Goal: Task Accomplishment & Management: Manage account settings

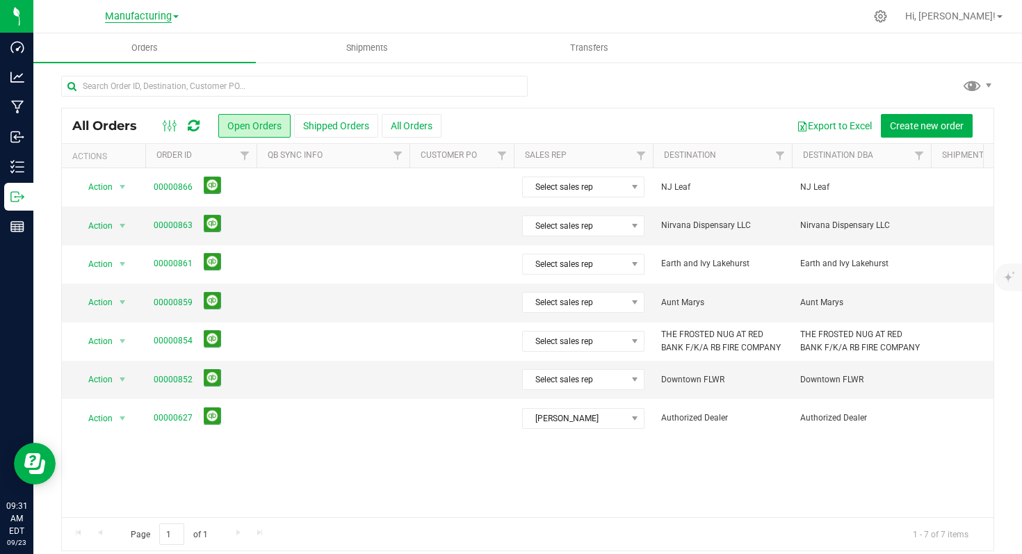
click at [154, 13] on span "Manufacturing" at bounding box center [138, 16] width 67 height 13
click at [153, 48] on link "Cultivation" at bounding box center [141, 49] width 203 height 19
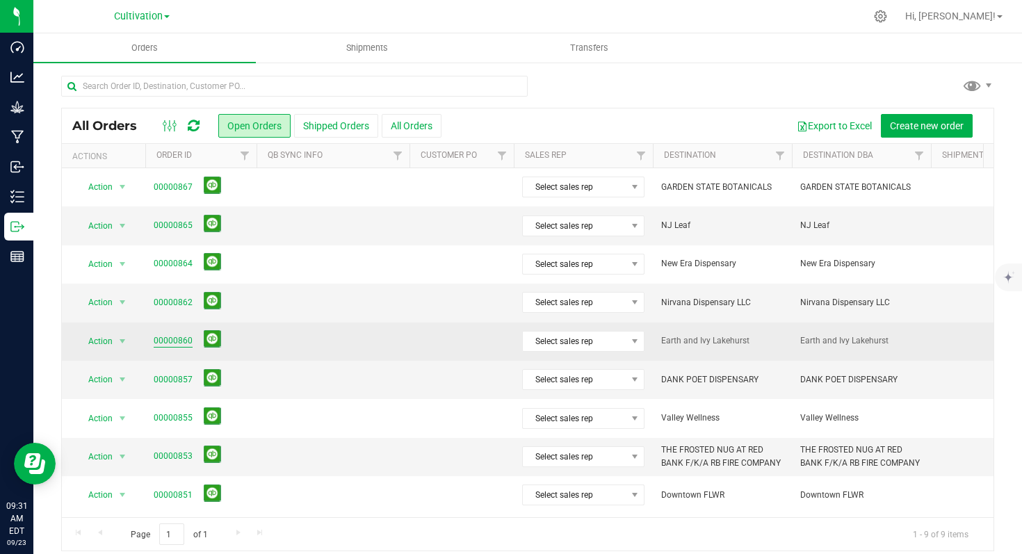
click at [183, 341] on link "00000860" at bounding box center [173, 340] width 39 height 13
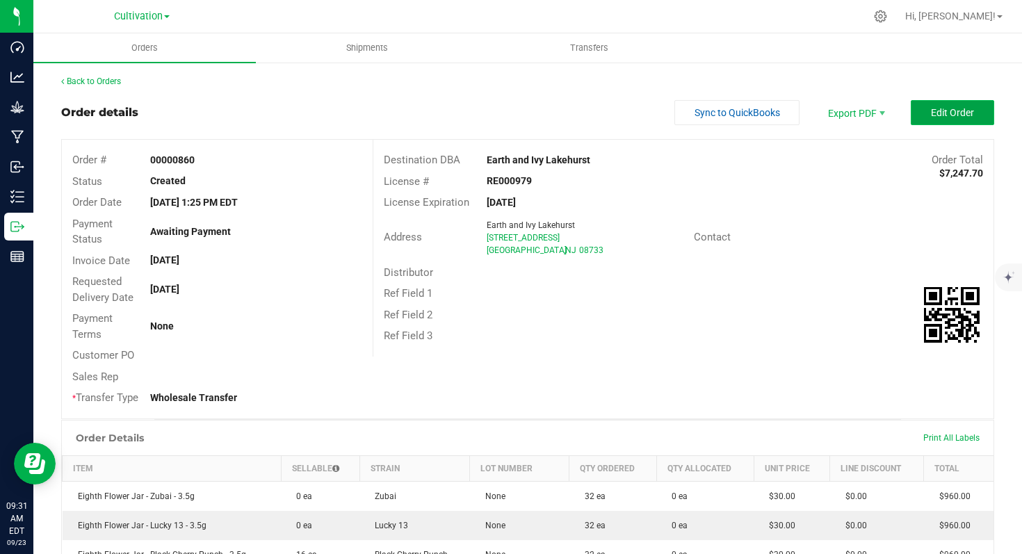
click at [931, 113] on span "Edit Order" at bounding box center [952, 112] width 43 height 11
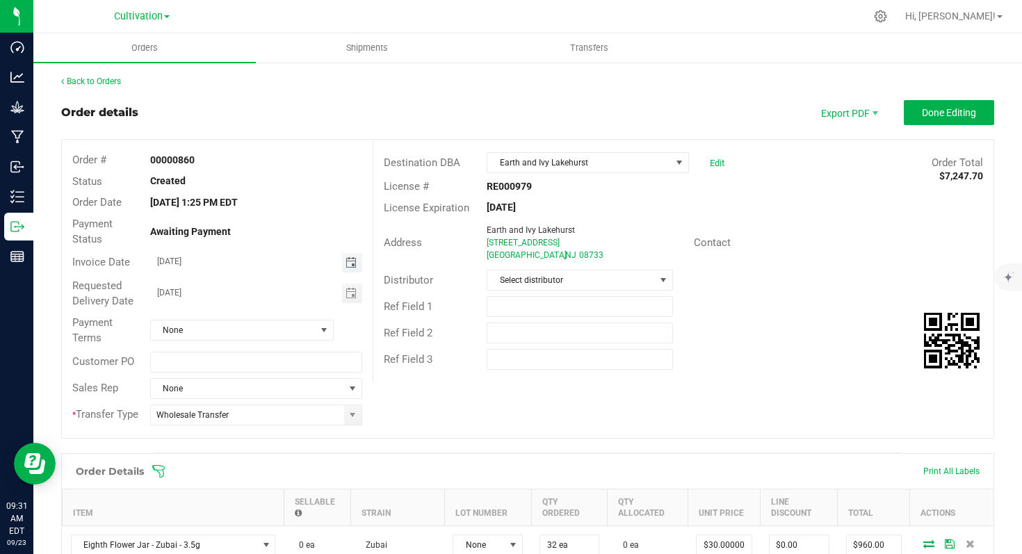
click at [349, 266] on span "Toggle calendar" at bounding box center [350, 262] width 11 height 11
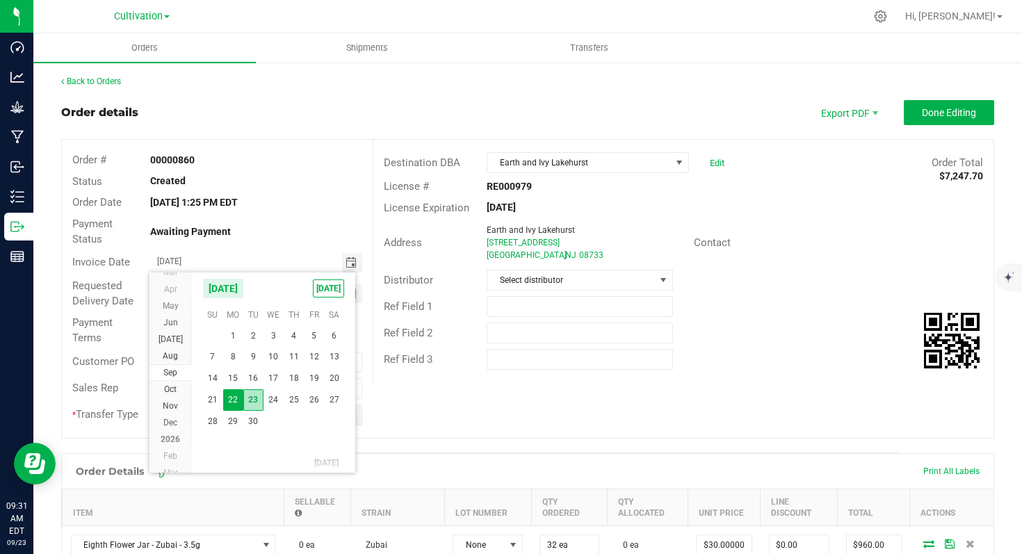
click at [254, 404] on span "23" at bounding box center [253, 400] width 20 height 22
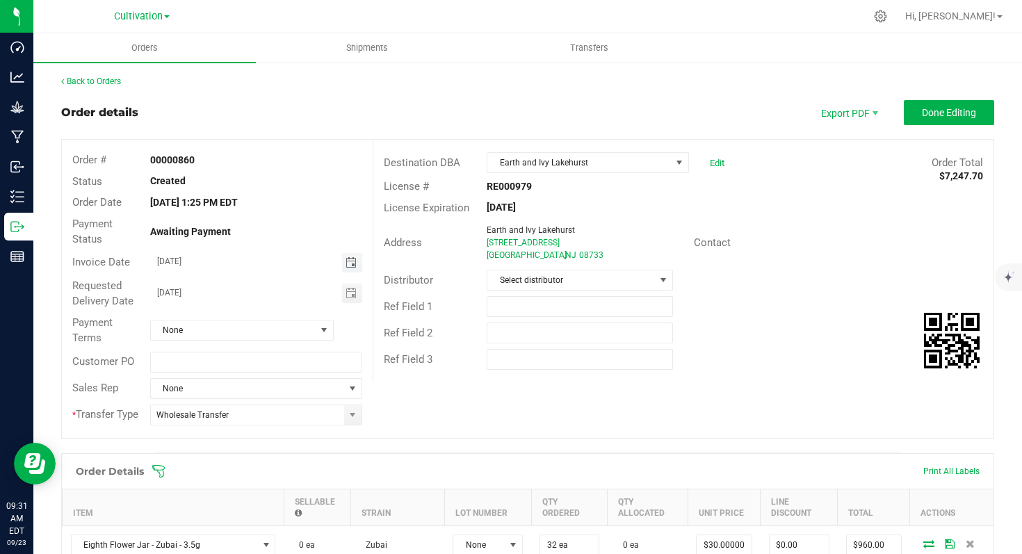
click at [351, 265] on span "Toggle calendar" at bounding box center [350, 262] width 11 height 11
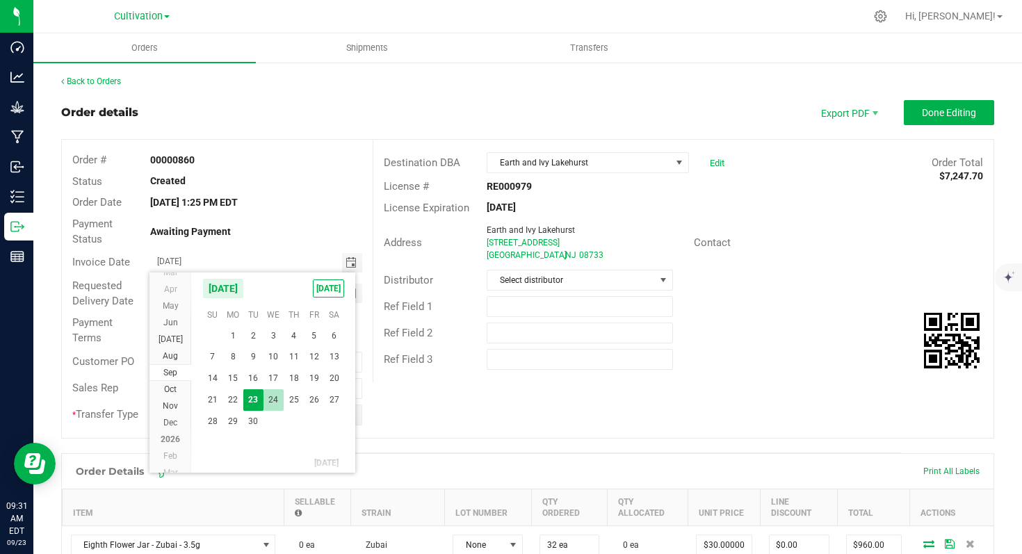
click at [272, 401] on span "24" at bounding box center [273, 400] width 20 height 22
type input "[DATE]"
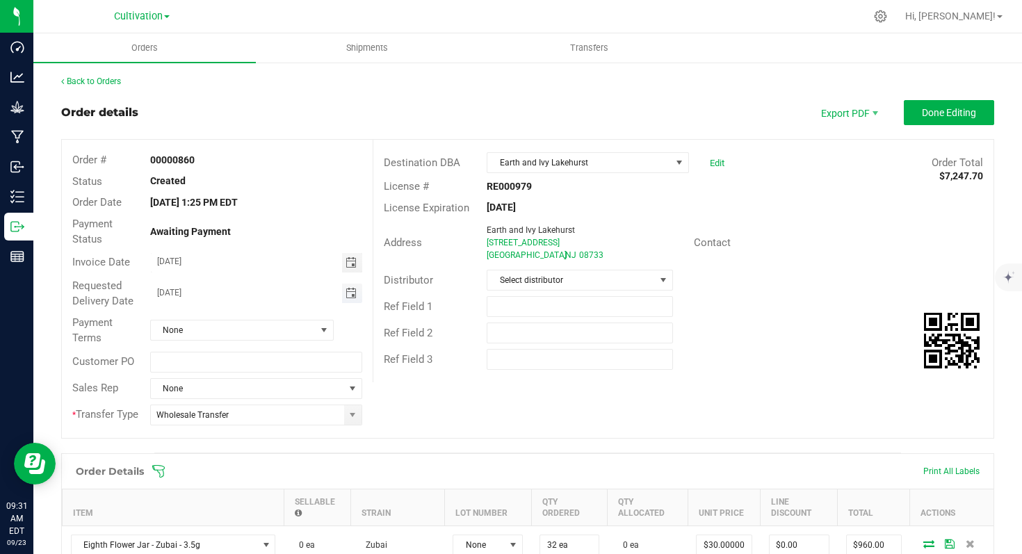
click at [349, 295] on span "Toggle calendar" at bounding box center [350, 293] width 11 height 11
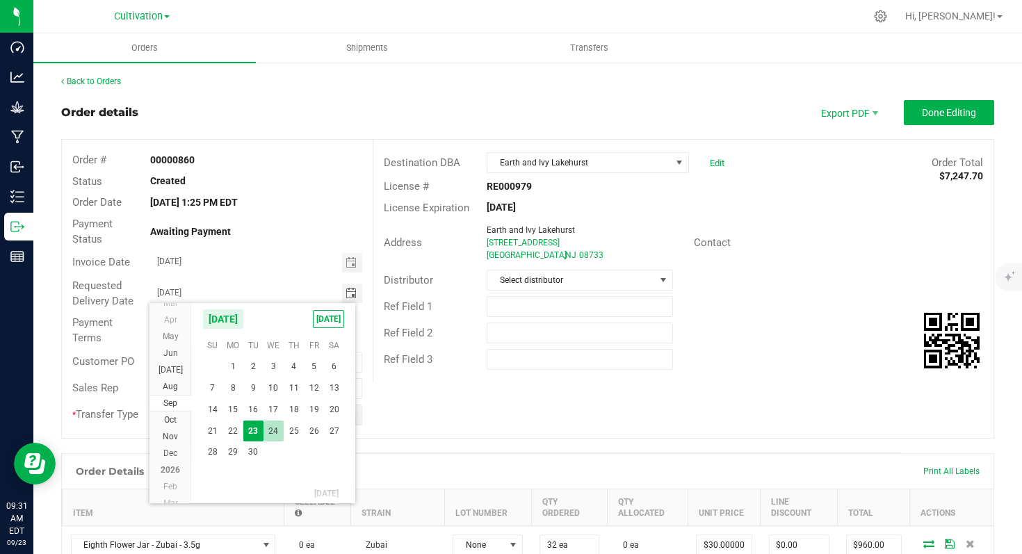
click at [275, 423] on span "24" at bounding box center [273, 432] width 20 height 22
type input "[DATE]"
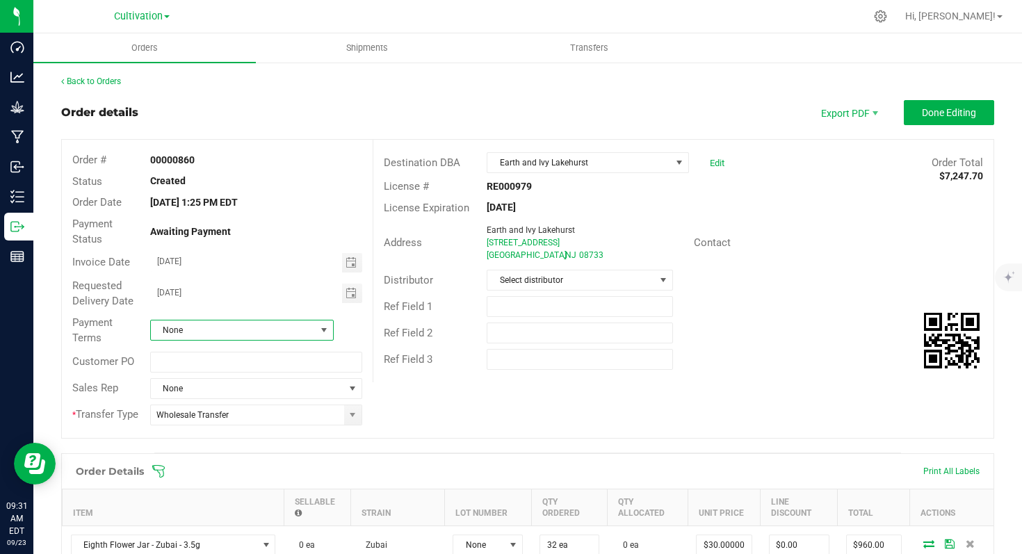
click at [323, 333] on span at bounding box center [323, 330] width 11 height 11
click at [234, 409] on li "Net 30" at bounding box center [239, 411] width 180 height 24
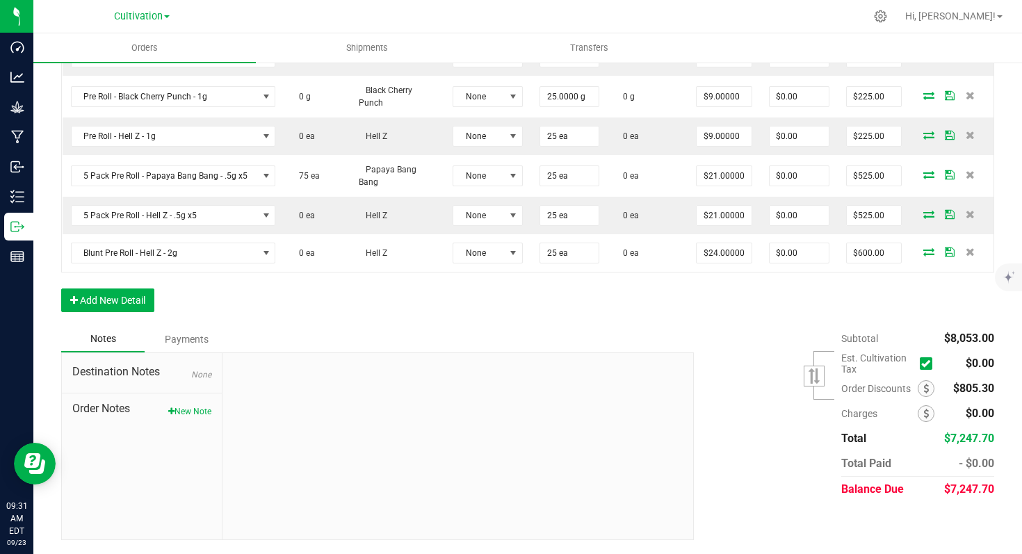
scroll to position [0, 0]
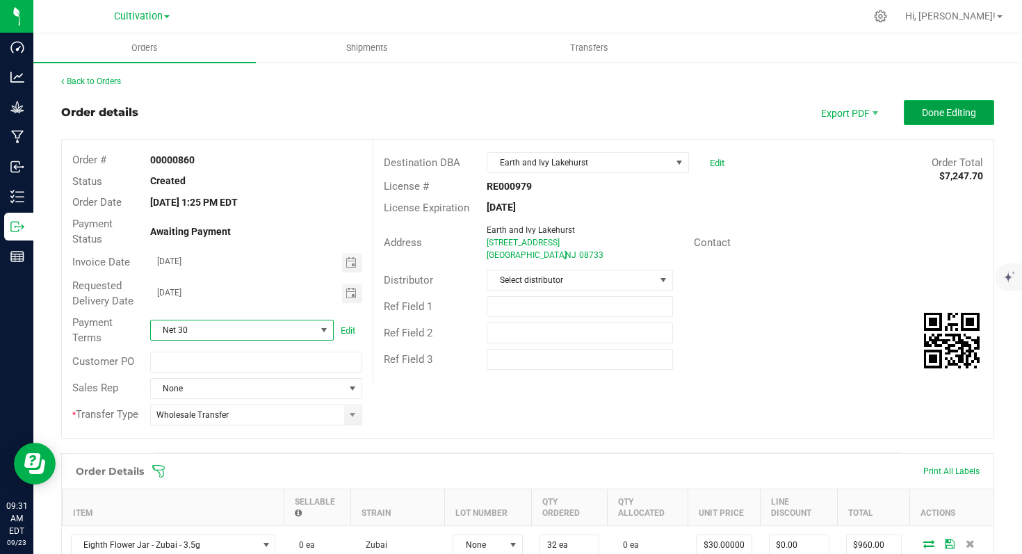
click at [939, 108] on span "Done Editing" at bounding box center [949, 112] width 54 height 11
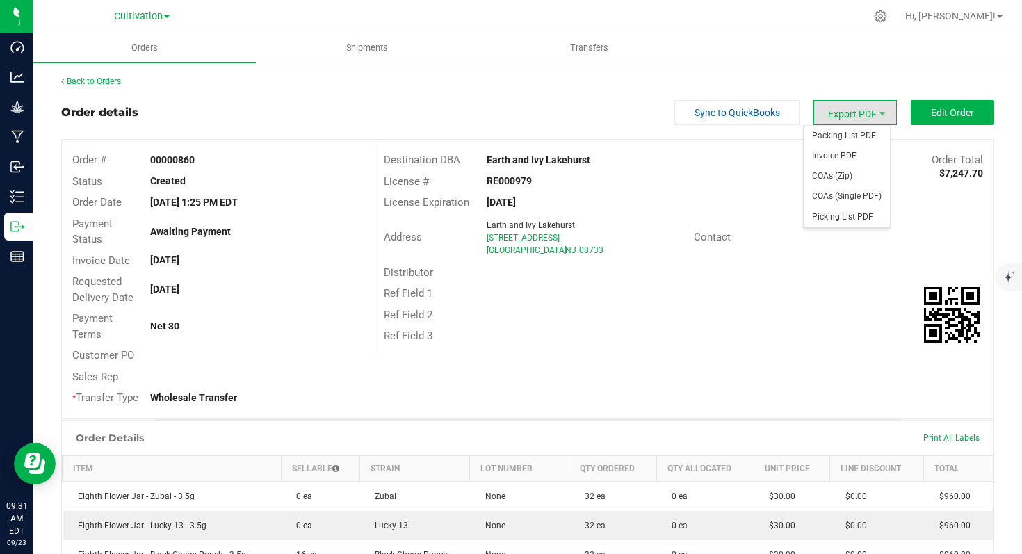
click at [862, 113] on span "Export PDF" at bounding box center [854, 112] width 83 height 25
click at [856, 162] on span "Invoice PDF" at bounding box center [846, 156] width 86 height 20
click at [167, 16] on span at bounding box center [167, 16] width 6 height 3
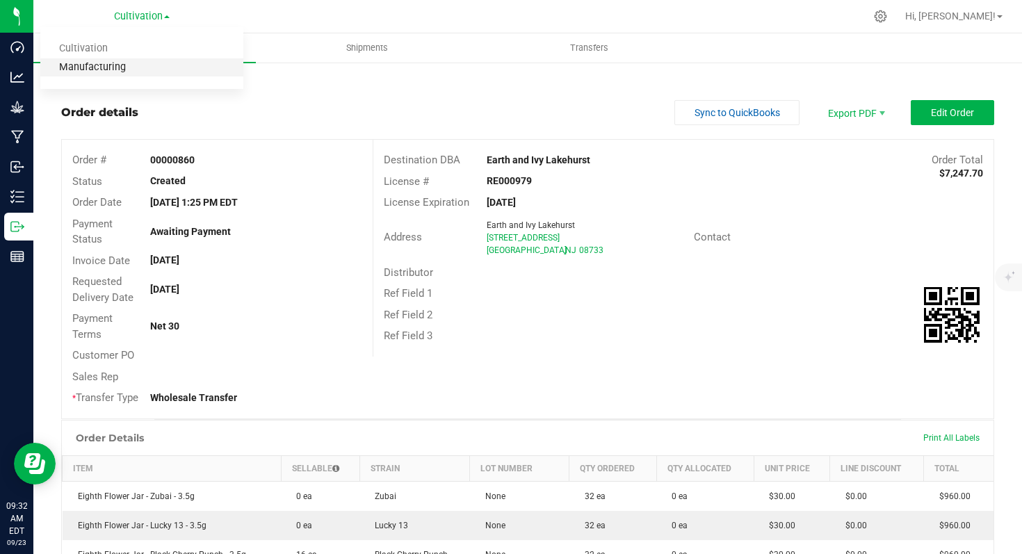
click at [137, 65] on link "Manufacturing" at bounding box center [141, 67] width 203 height 19
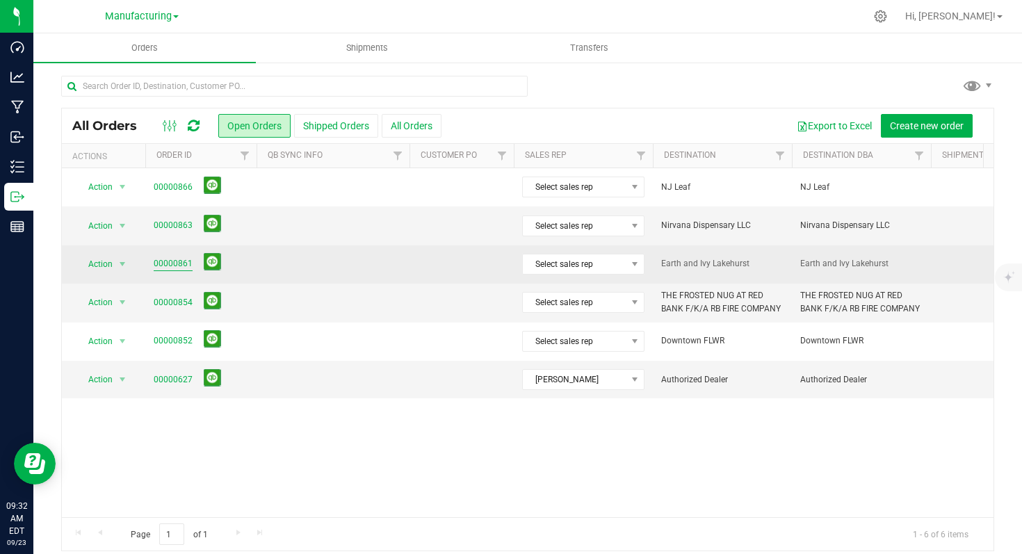
click at [179, 266] on link "00000861" at bounding box center [173, 263] width 39 height 13
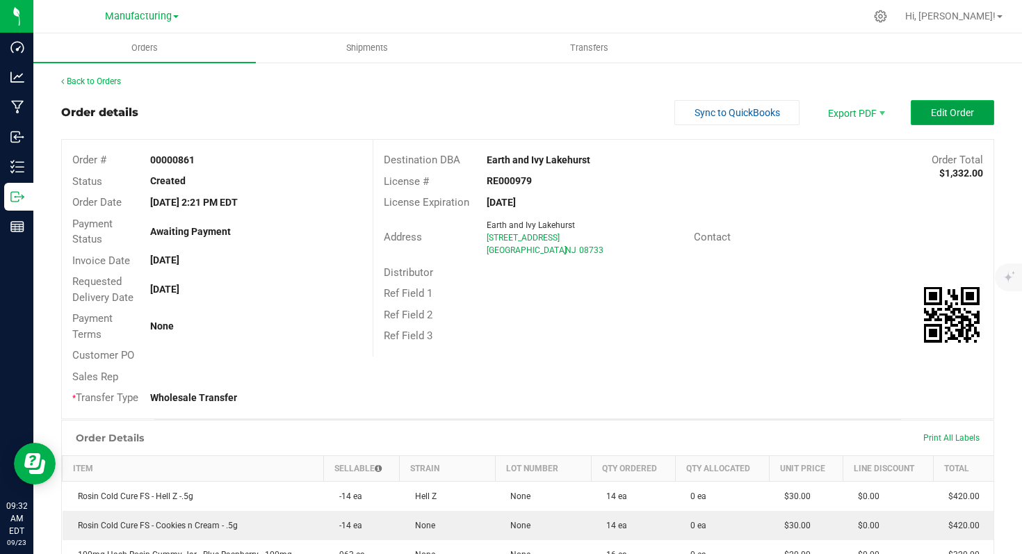
click at [958, 111] on span "Edit Order" at bounding box center [952, 112] width 43 height 11
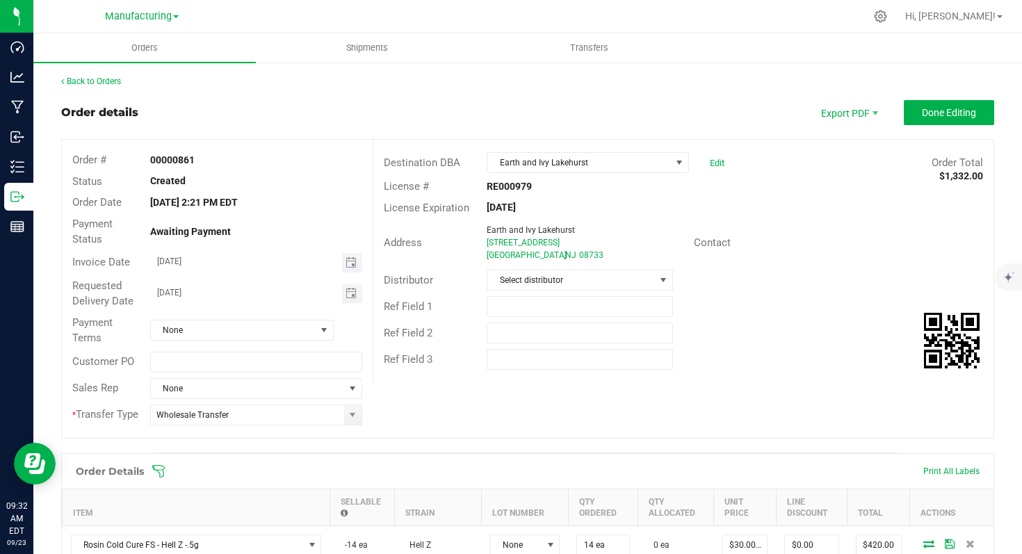
click at [356, 268] on span "Toggle calendar" at bounding box center [352, 262] width 20 height 19
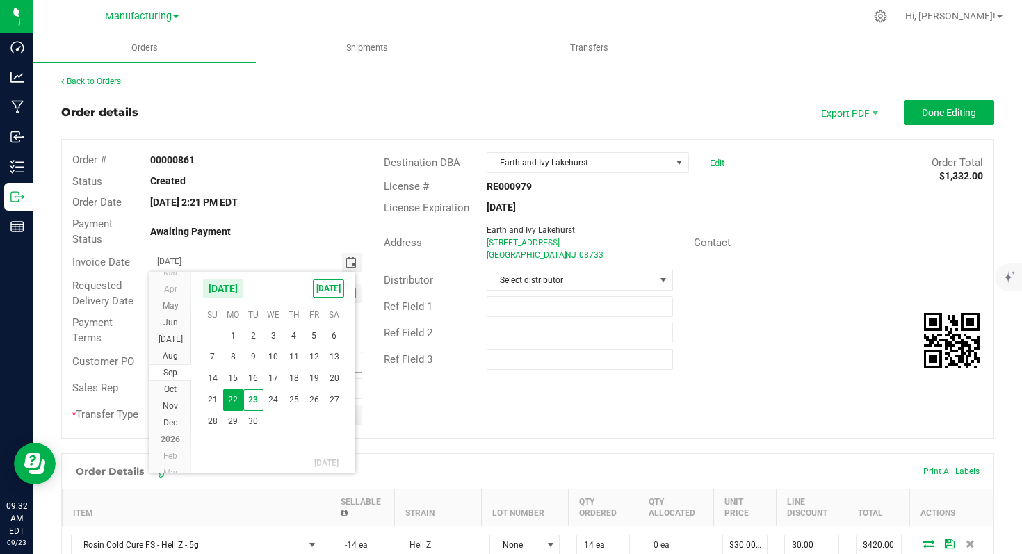
drag, startPoint x: 266, startPoint y: 401, endPoint x: 295, endPoint y: 357, distance: 52.8
click at [267, 401] on span "24" at bounding box center [273, 400] width 20 height 22
type input "[DATE]"
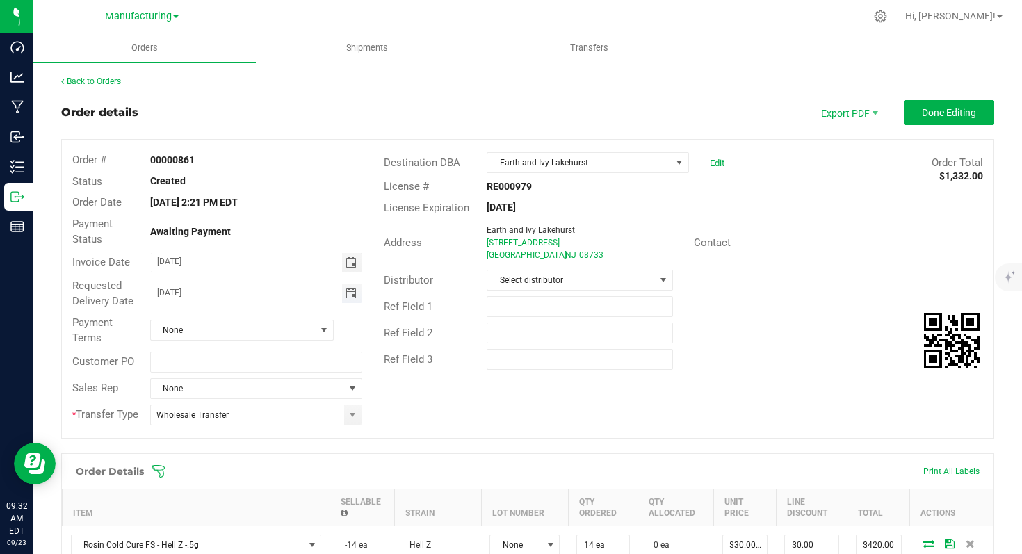
click at [351, 293] on span "Toggle calendar" at bounding box center [350, 293] width 11 height 11
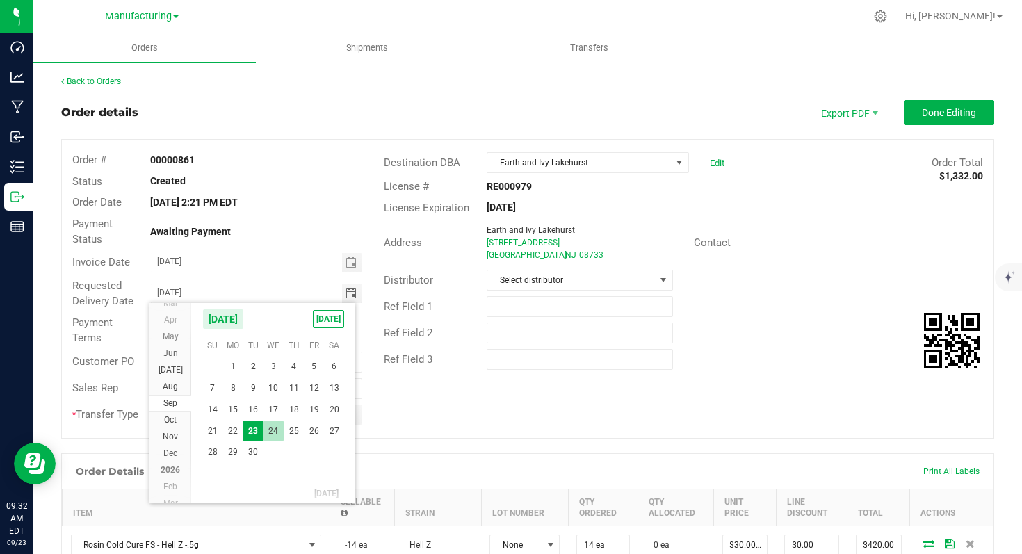
click at [277, 433] on span "24" at bounding box center [273, 432] width 20 height 22
type input "[DATE]"
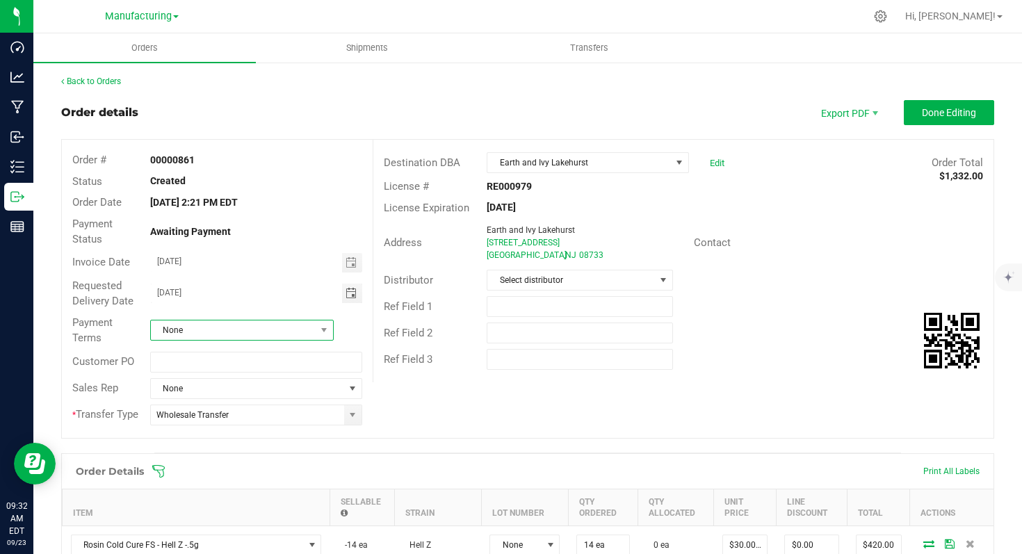
click at [329, 334] on span at bounding box center [324, 329] width 17 height 19
click at [223, 414] on li "Net 30" at bounding box center [239, 411] width 180 height 24
click at [925, 120] on button "Done Editing" at bounding box center [949, 112] width 90 height 25
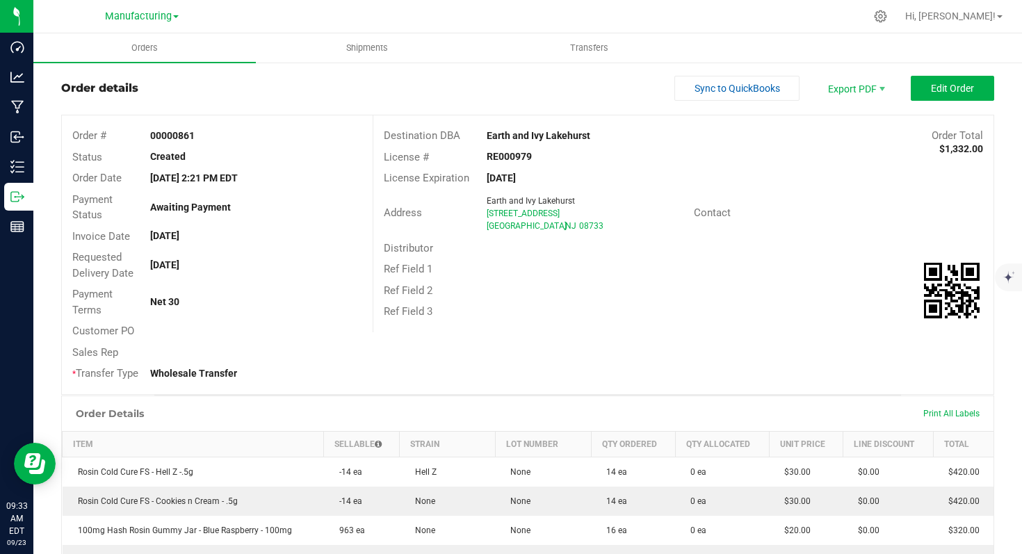
scroll to position [40, 0]
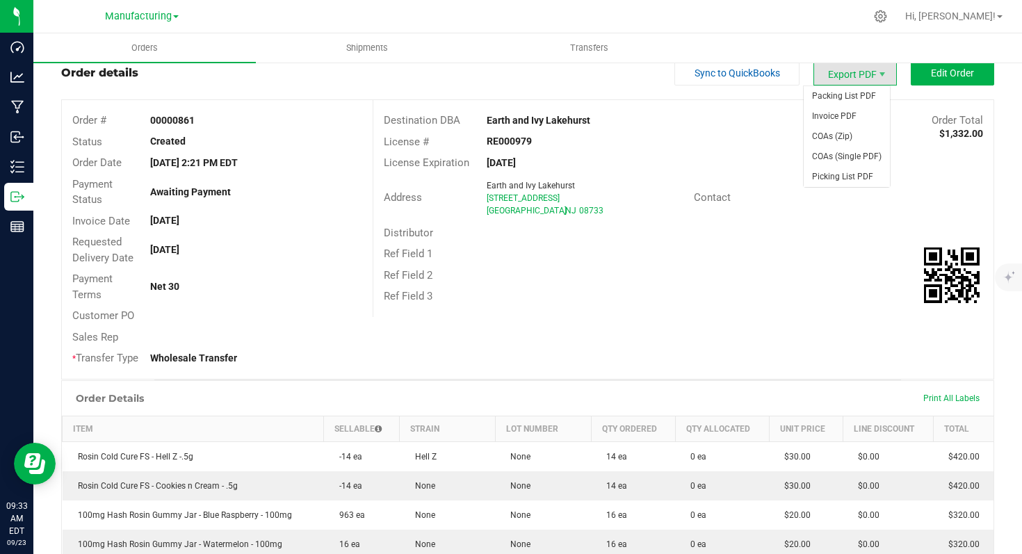
click at [843, 72] on span "Export PDF" at bounding box center [854, 72] width 83 height 25
click at [847, 115] on span "Invoice PDF" at bounding box center [846, 116] width 86 height 20
click at [149, 18] on span "Manufacturing" at bounding box center [138, 16] width 67 height 13
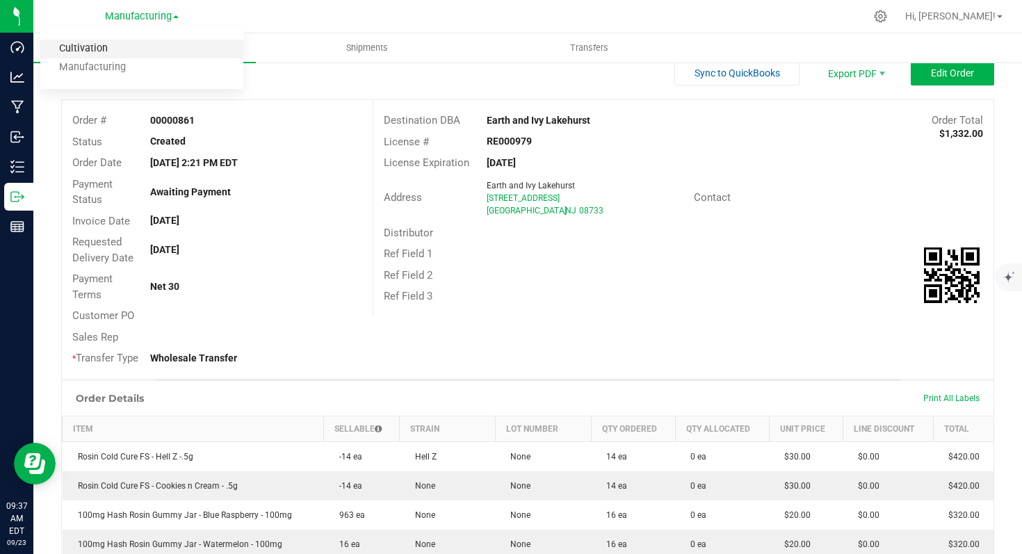
click at [130, 48] on link "Cultivation" at bounding box center [141, 49] width 203 height 19
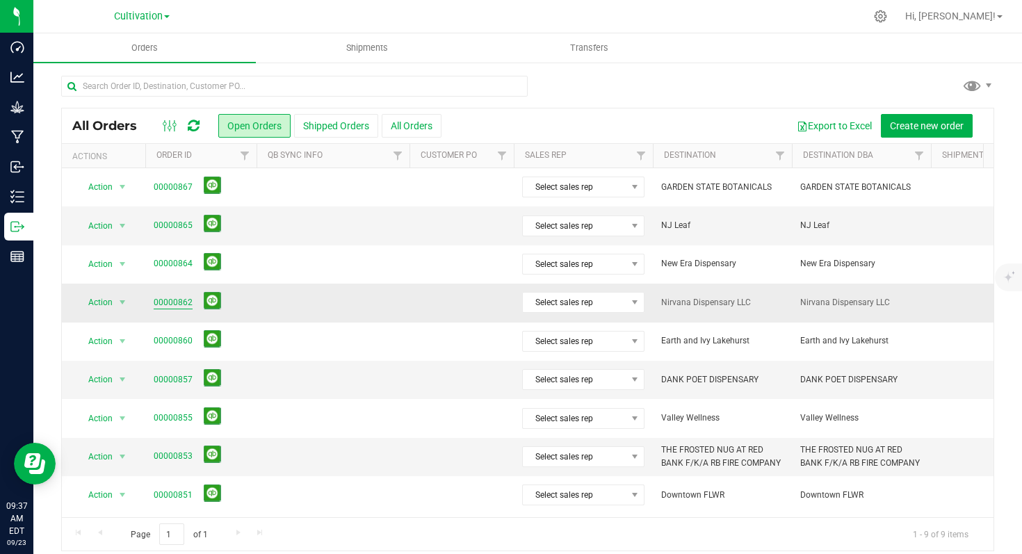
click at [182, 302] on link "00000862" at bounding box center [173, 302] width 39 height 13
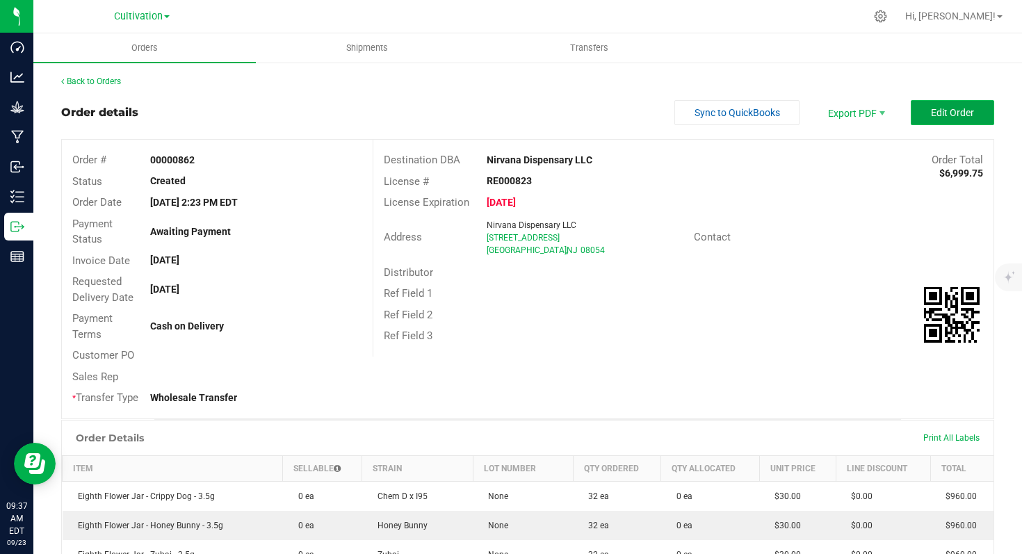
click at [951, 115] on span "Edit Order" at bounding box center [952, 112] width 43 height 11
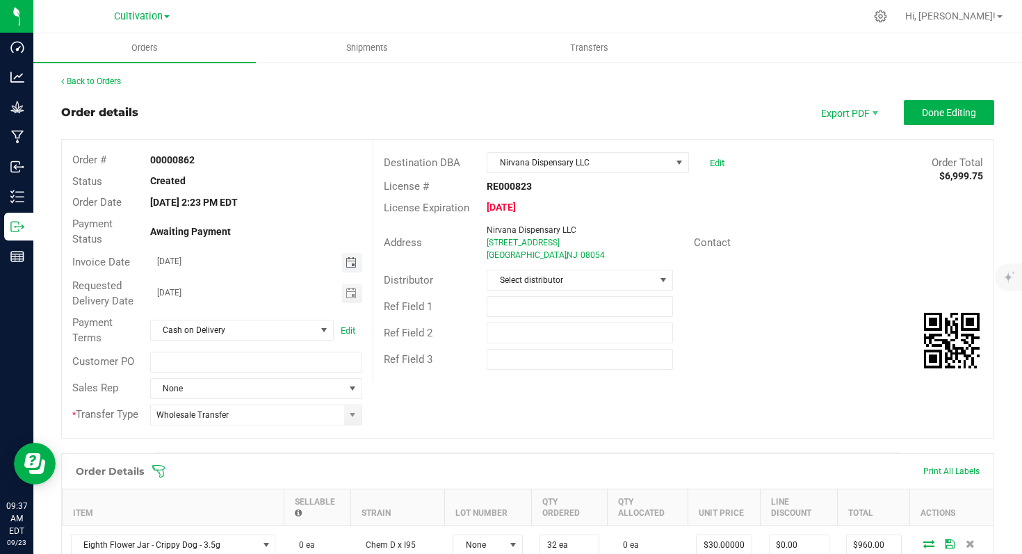
click at [348, 268] on span "Toggle calendar" at bounding box center [350, 262] width 11 height 11
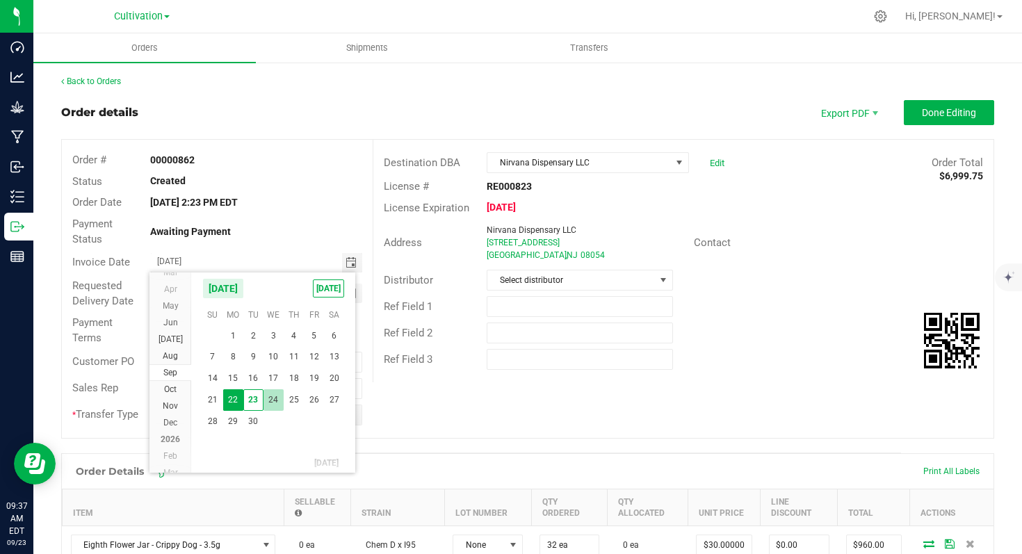
click at [272, 399] on span "24" at bounding box center [273, 400] width 20 height 22
type input "[DATE]"
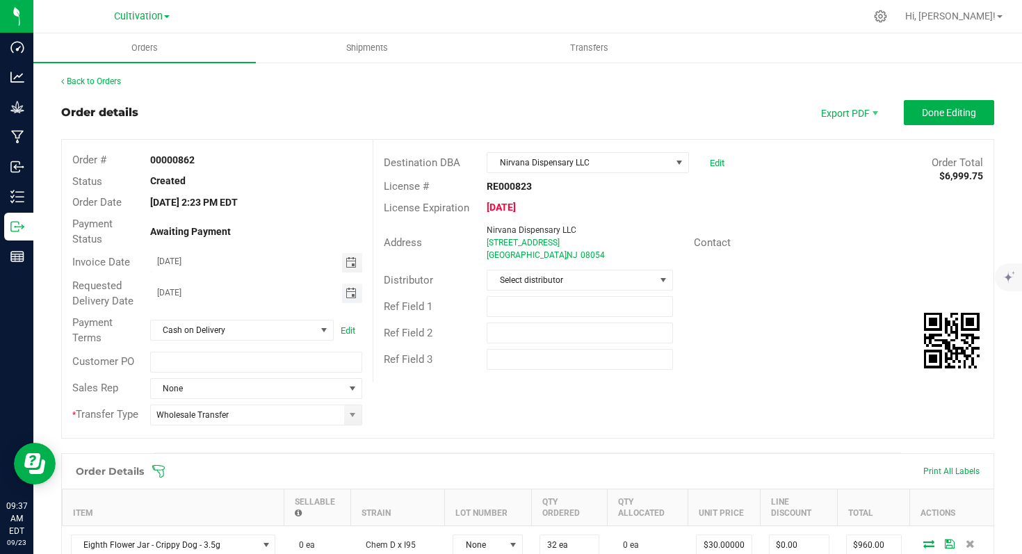
click at [350, 295] on span "Toggle calendar" at bounding box center [350, 293] width 11 height 11
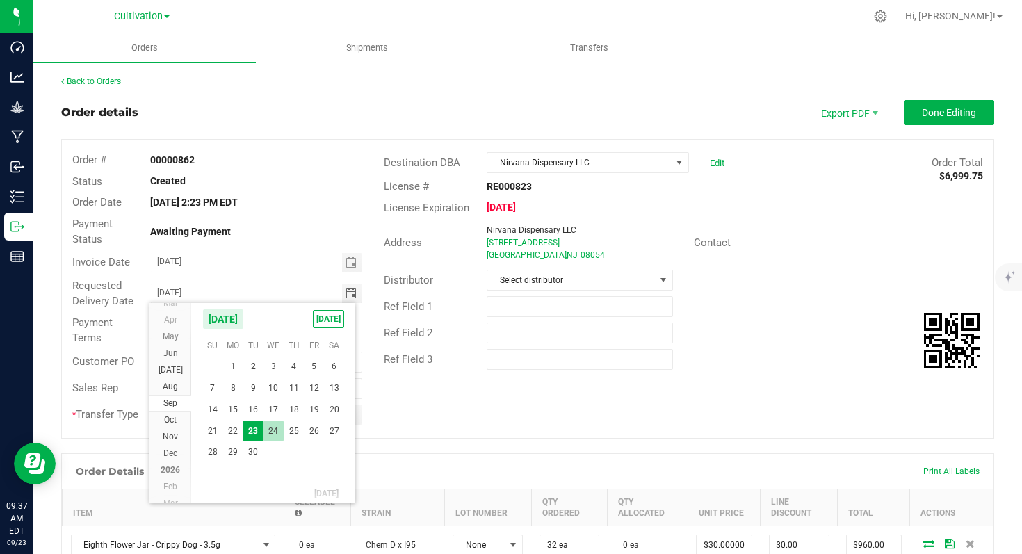
click at [277, 427] on span "24" at bounding box center [273, 432] width 20 height 22
type input "[DATE]"
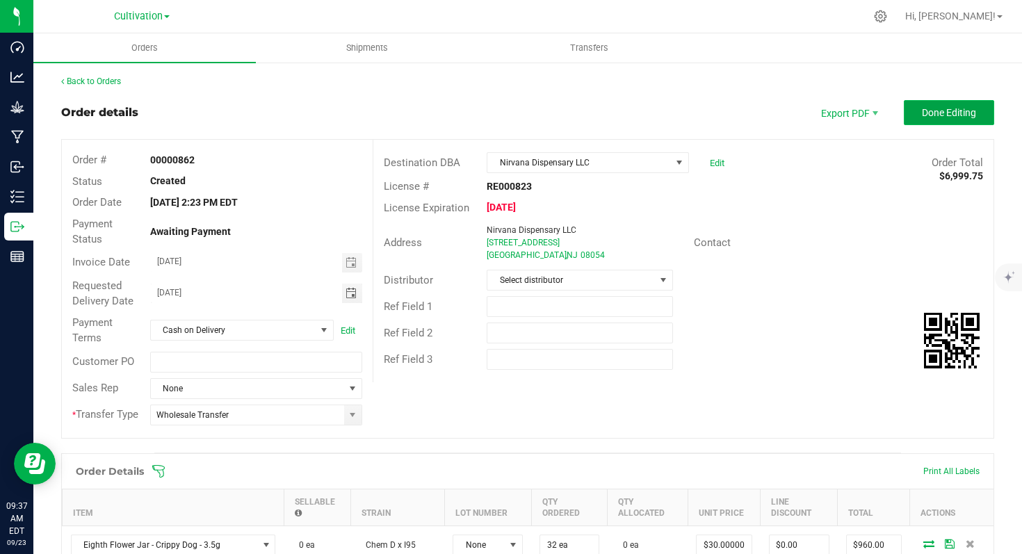
click at [930, 115] on span "Done Editing" at bounding box center [949, 112] width 54 height 11
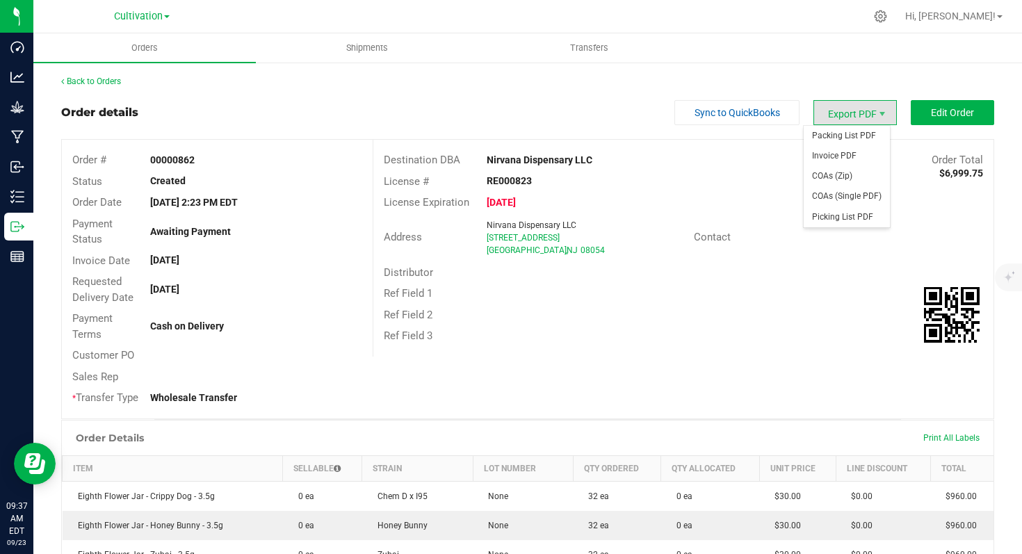
click at [851, 113] on span "Export PDF" at bounding box center [854, 112] width 83 height 25
click at [849, 151] on span "Invoice PDF" at bounding box center [846, 156] width 86 height 20
click at [164, 16] on link "Cultivation" at bounding box center [142, 15] width 56 height 13
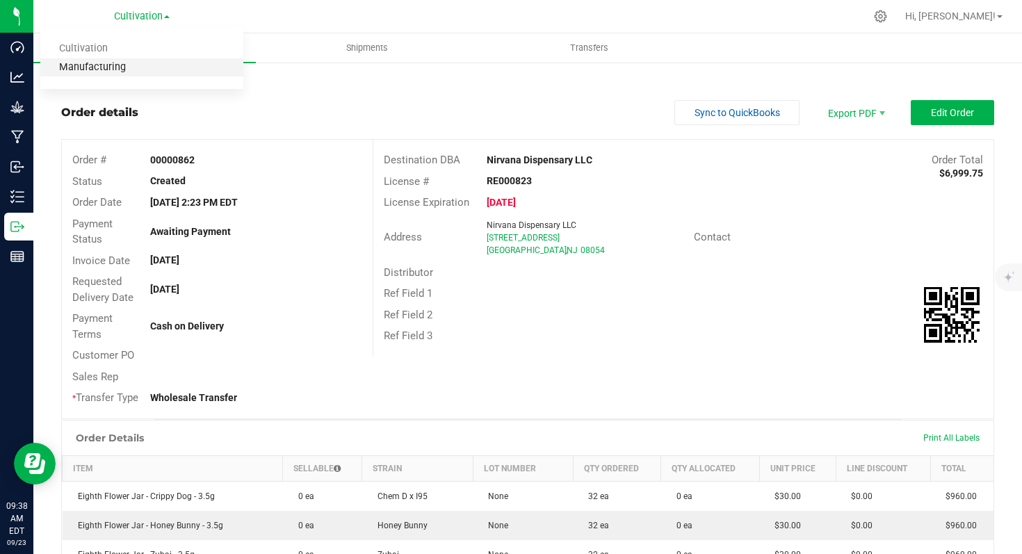
click at [131, 66] on link "Manufacturing" at bounding box center [141, 67] width 203 height 19
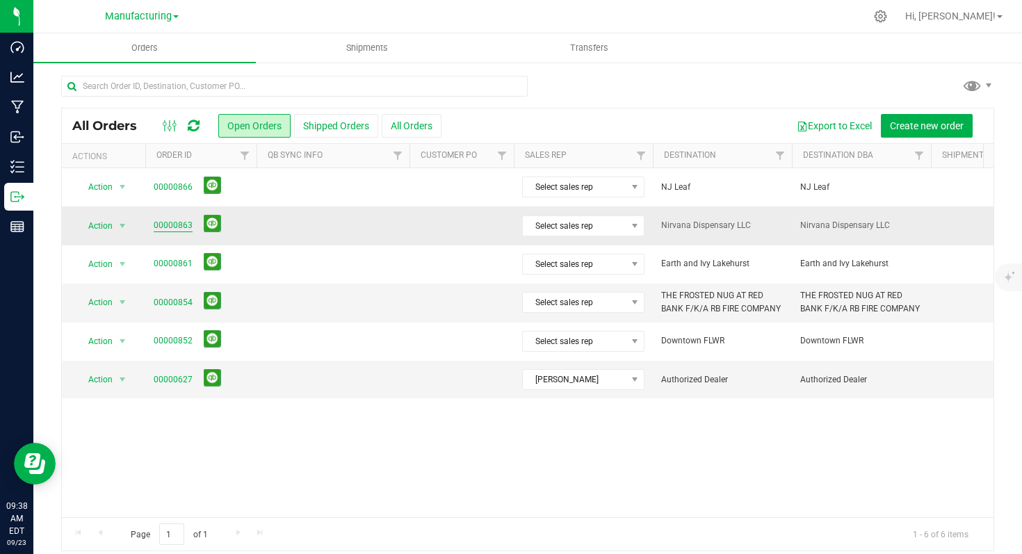
click at [186, 225] on link "00000863" at bounding box center [173, 225] width 39 height 13
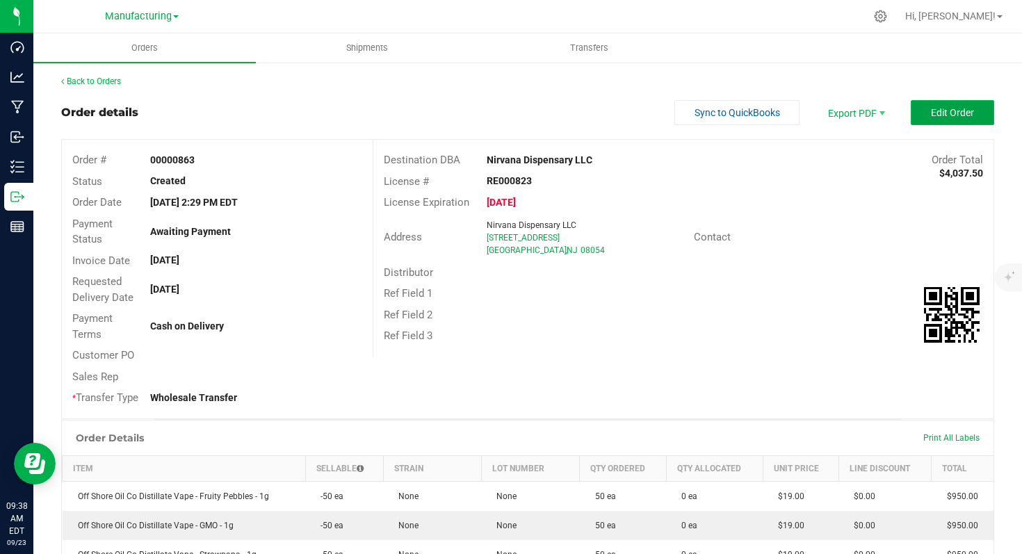
click at [933, 111] on span "Edit Order" at bounding box center [952, 112] width 43 height 11
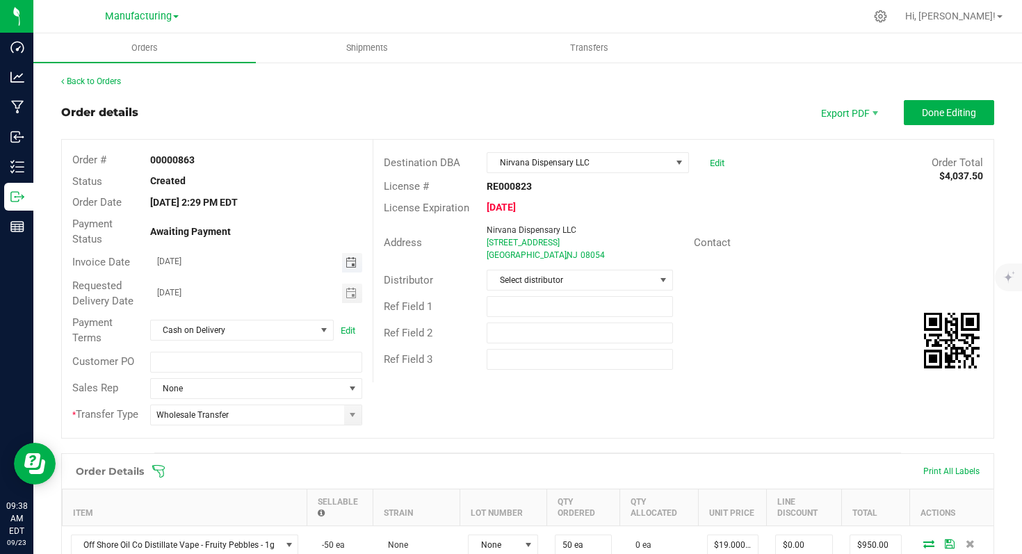
click at [346, 263] on span "Toggle calendar" at bounding box center [350, 262] width 11 height 11
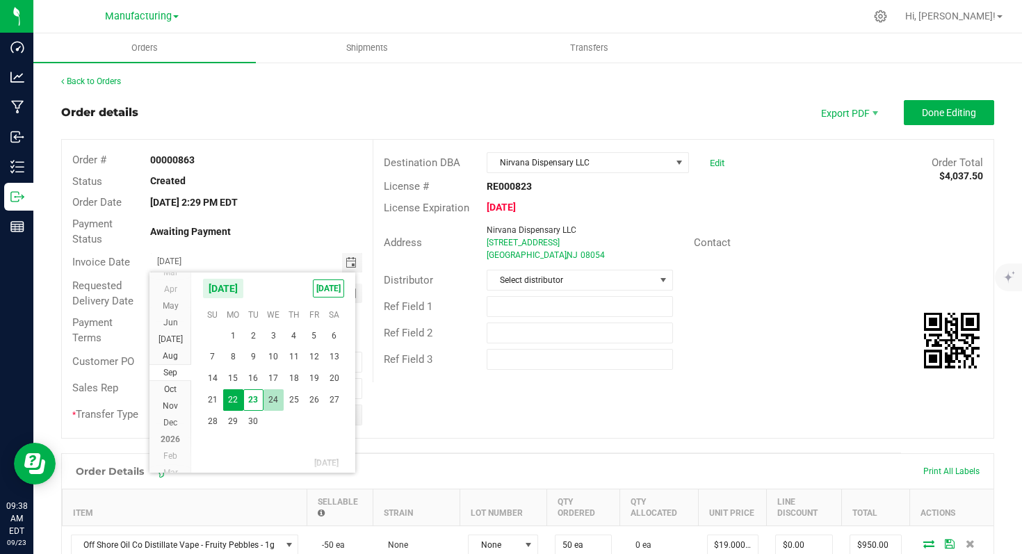
click at [272, 398] on span "24" at bounding box center [273, 400] width 20 height 22
type input "[DATE]"
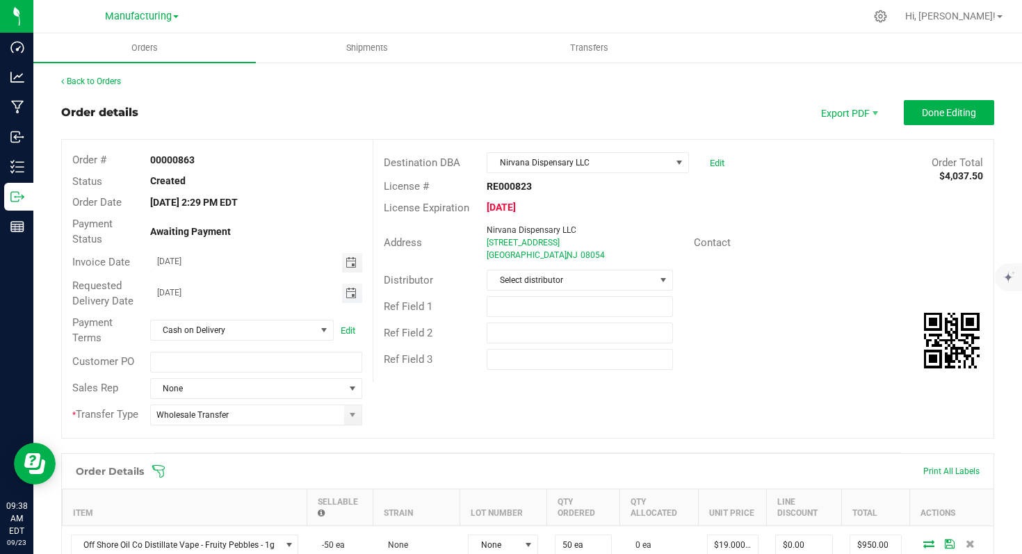
click at [352, 295] on span "Toggle calendar" at bounding box center [350, 293] width 11 height 11
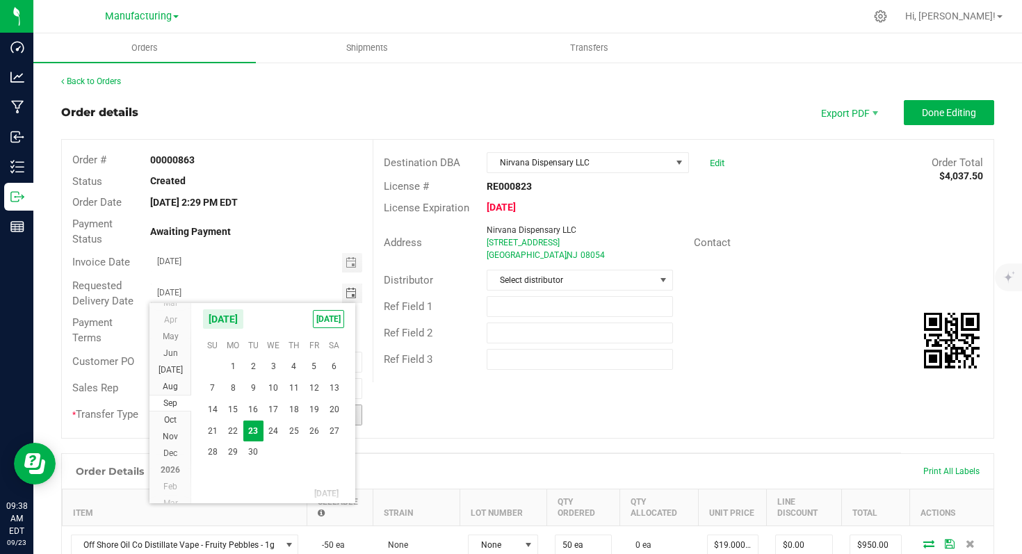
click at [277, 425] on span "24" at bounding box center [273, 432] width 20 height 22
type input "[DATE]"
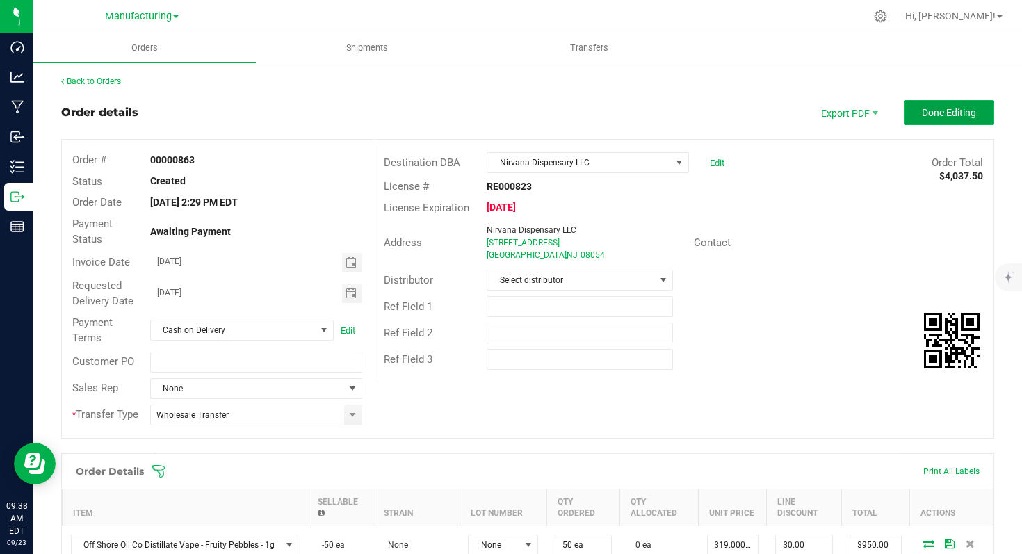
click at [936, 120] on button "Done Editing" at bounding box center [949, 112] width 90 height 25
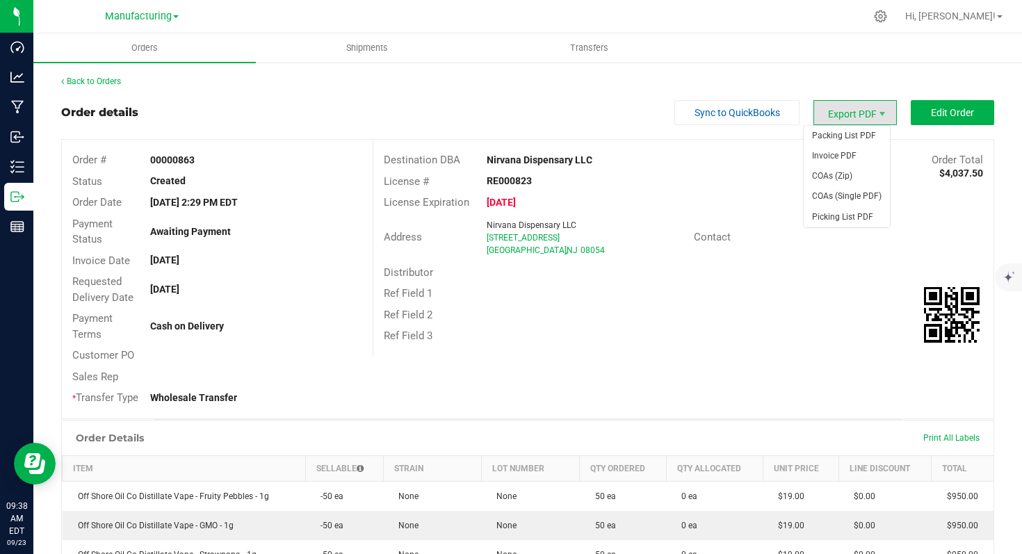
click at [859, 113] on span "Export PDF" at bounding box center [854, 112] width 83 height 25
click at [851, 159] on span "Invoice PDF" at bounding box center [846, 156] width 86 height 20
click at [164, 15] on span "Manufacturing" at bounding box center [138, 16] width 67 height 13
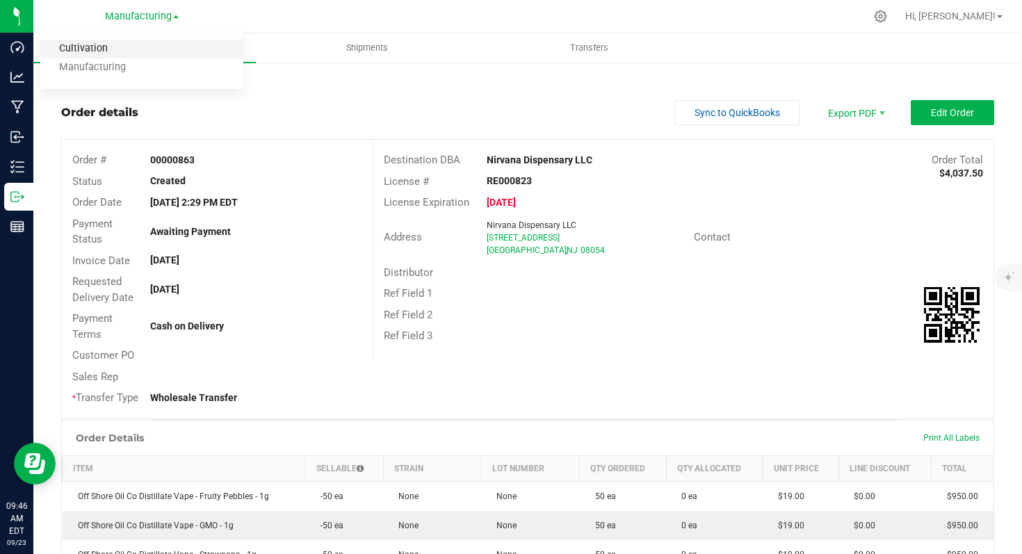
click at [142, 45] on link "Cultivation" at bounding box center [141, 49] width 203 height 19
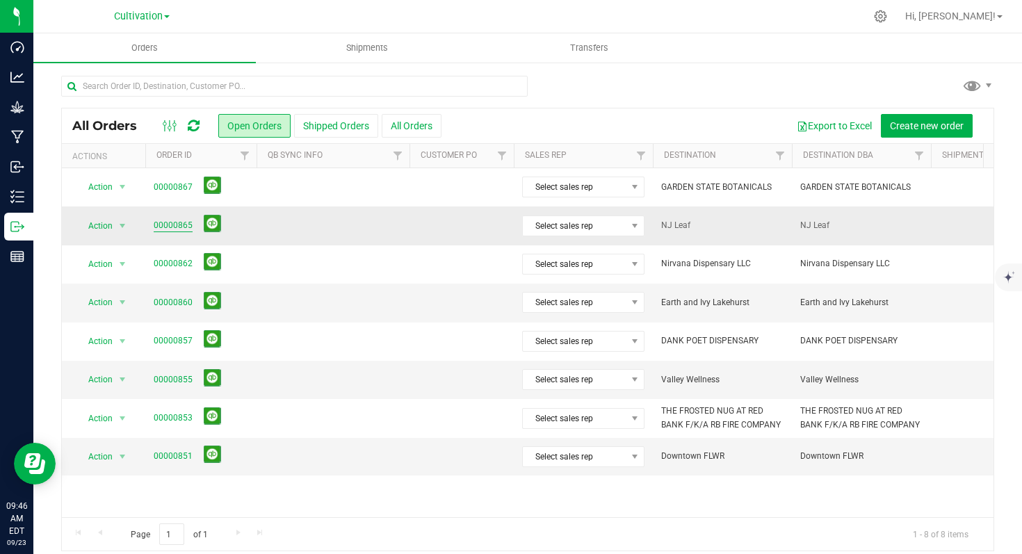
click at [165, 223] on link "00000865" at bounding box center [173, 225] width 39 height 13
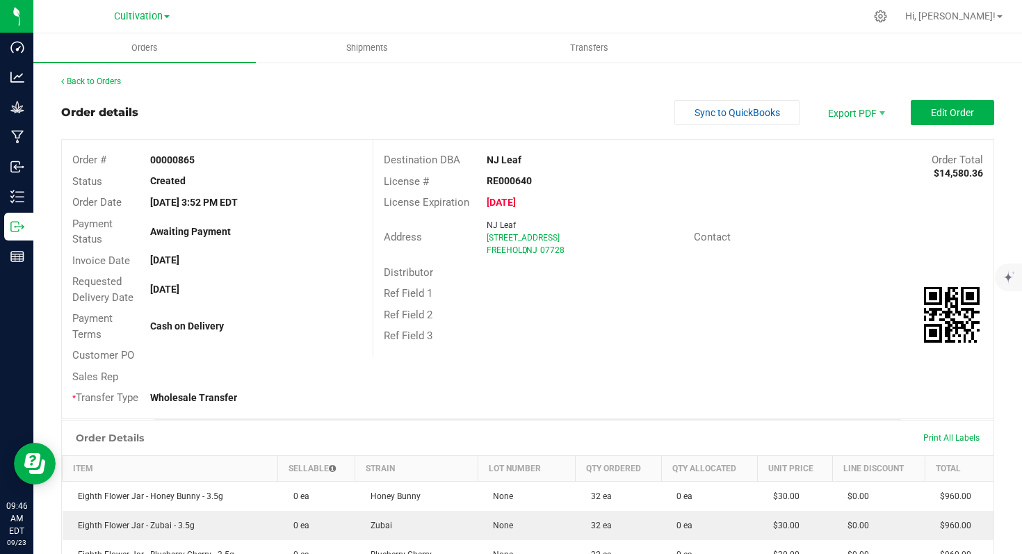
click at [510, 161] on strong "NJ Leaf" at bounding box center [504, 159] width 35 height 11
click at [496, 161] on strong "NJ Leaf" at bounding box center [504, 159] width 35 height 11
click at [502, 160] on strong "NJ Leaf" at bounding box center [504, 159] width 35 height 11
click at [506, 161] on strong "NJ Leaf" at bounding box center [504, 159] width 35 height 11
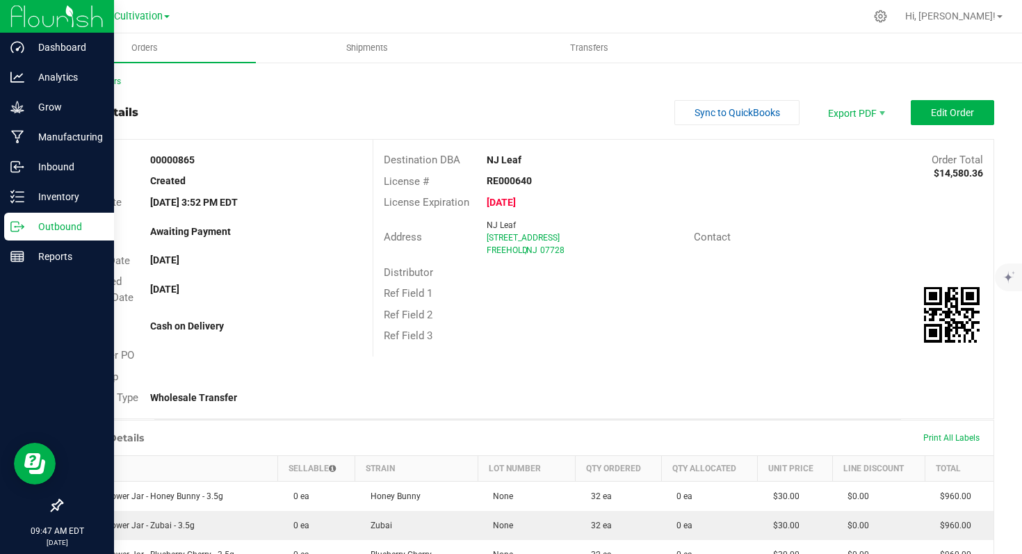
click at [46, 18] on img at bounding box center [56, 16] width 93 height 33
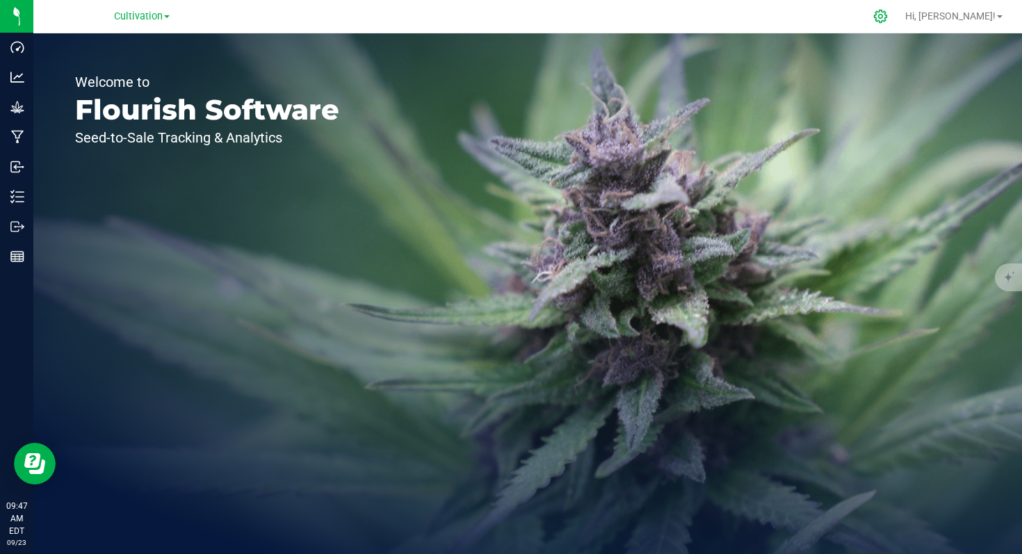
click at [888, 14] on icon at bounding box center [880, 16] width 15 height 15
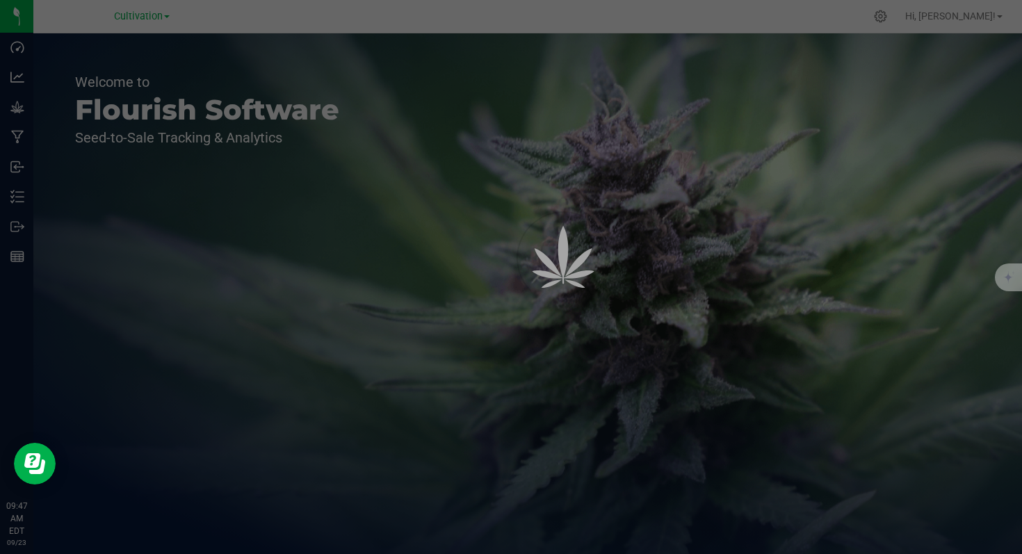
click at [770, 190] on div at bounding box center [511, 277] width 1022 height 554
click at [714, 204] on div at bounding box center [511, 277] width 1022 height 554
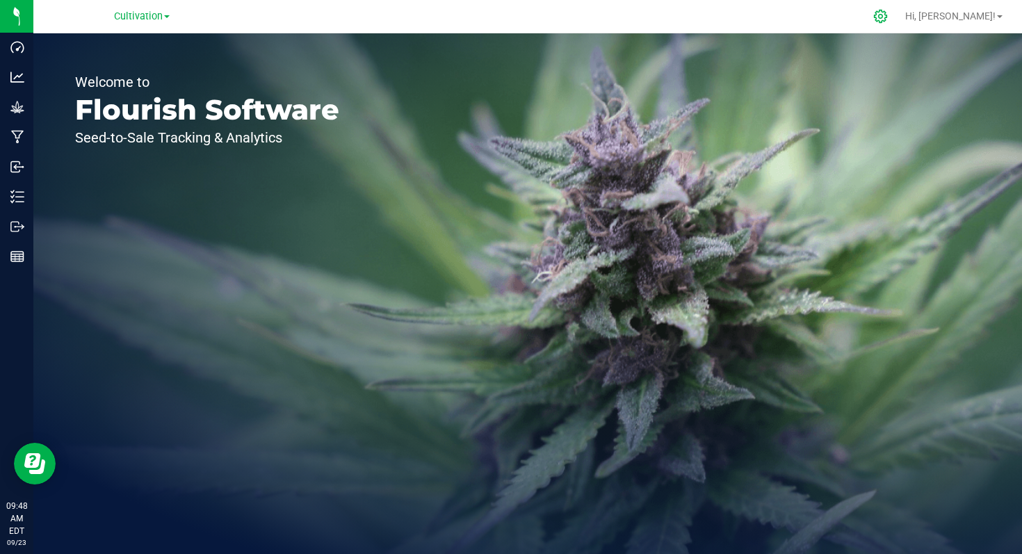
click at [888, 19] on icon at bounding box center [880, 16] width 15 height 15
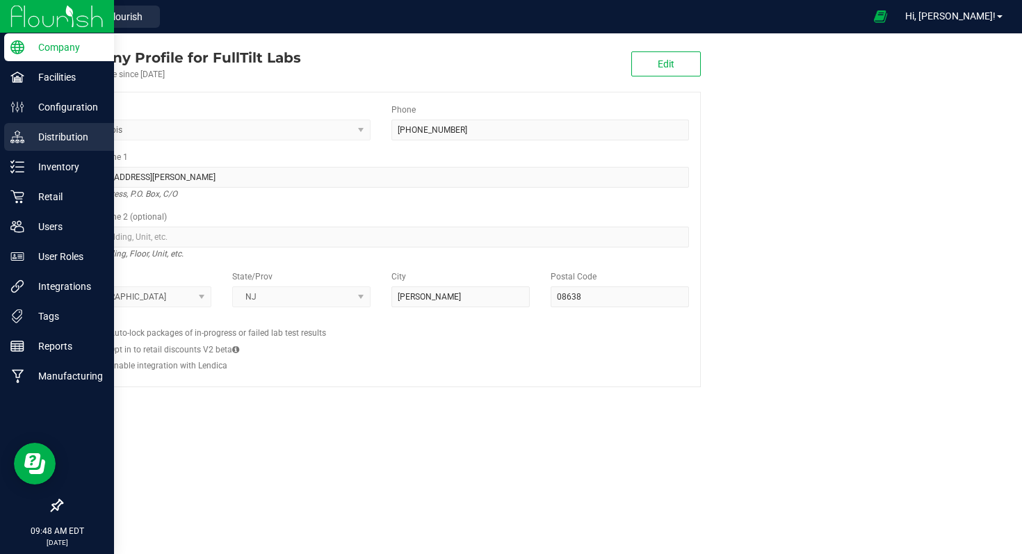
click at [68, 140] on p "Distribution" at bounding box center [65, 137] width 83 height 17
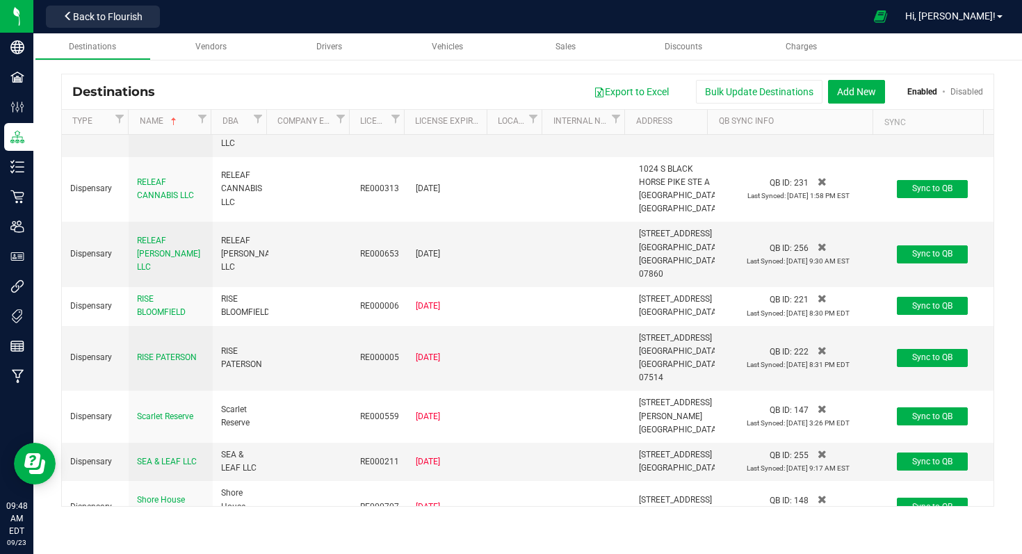
scroll to position [5700, 0]
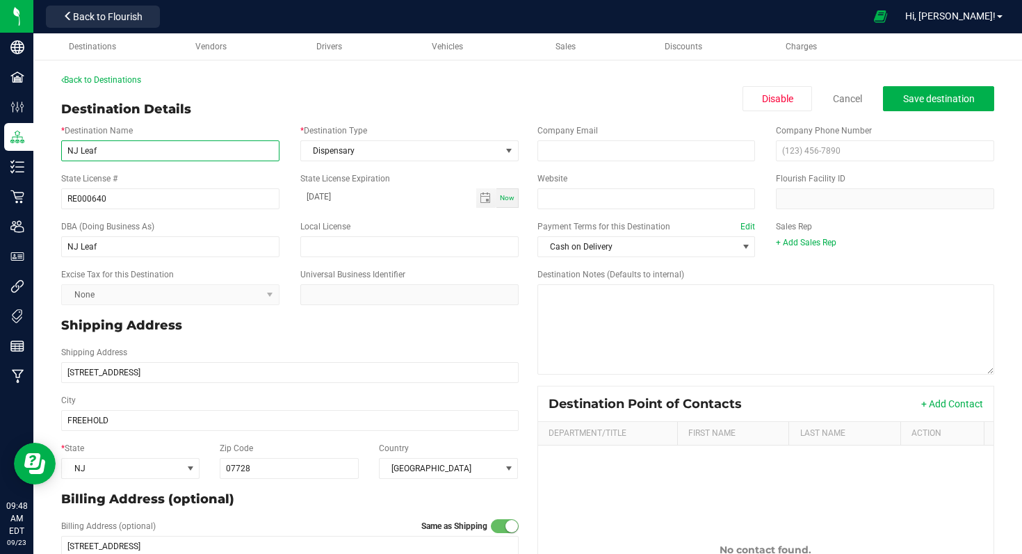
click at [138, 145] on input "NJ Leaf" at bounding box center [170, 150] width 218 height 21
click at [135, 147] on input "NJ Leaf" at bounding box center [170, 150] width 218 height 21
type input "NJ Leaf - Freehold"
click at [904, 101] on span "Save destination" at bounding box center [939, 98] width 72 height 11
click at [915, 92] on button "Save destination" at bounding box center [938, 98] width 111 height 25
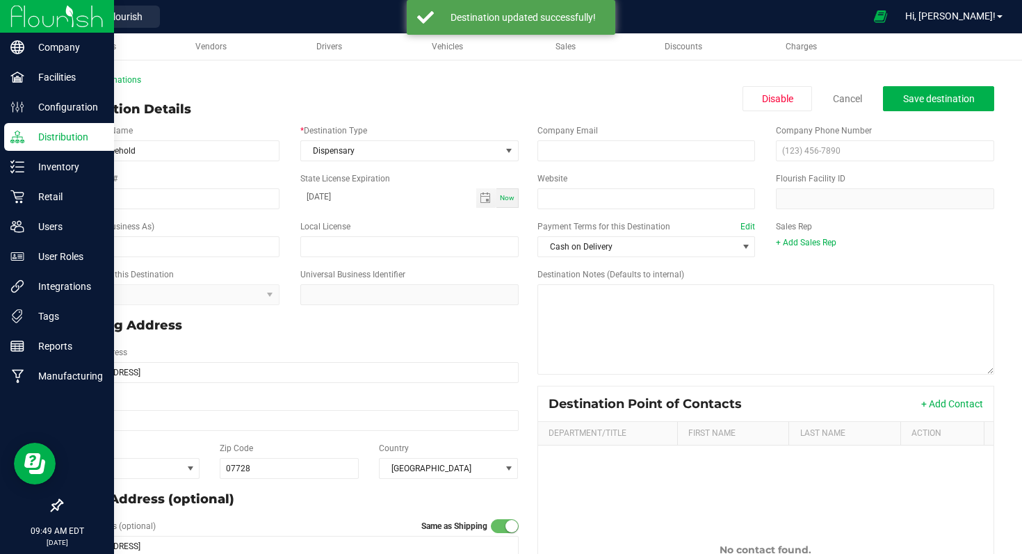
click at [71, 133] on p "Distribution" at bounding box center [65, 137] width 83 height 17
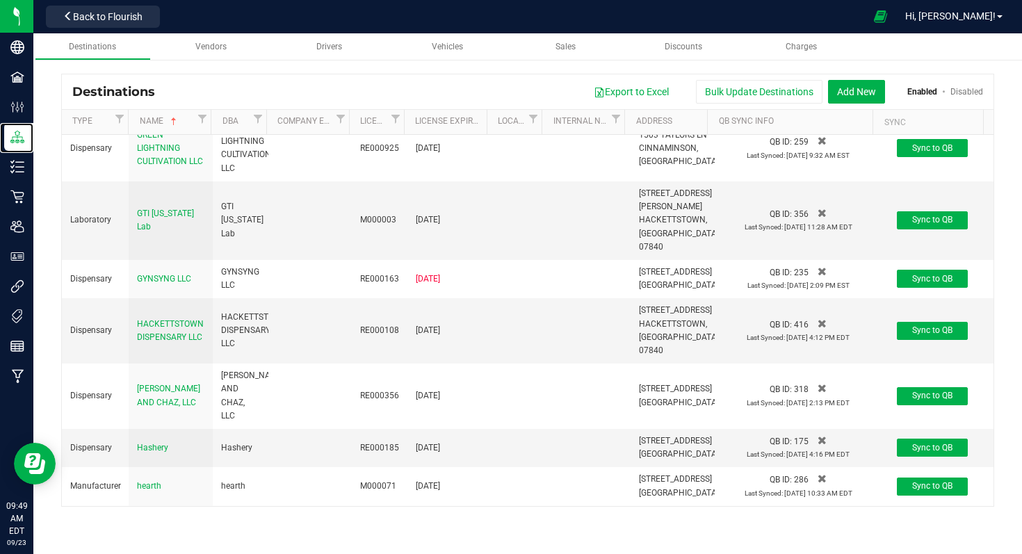
scroll to position [3002, 0]
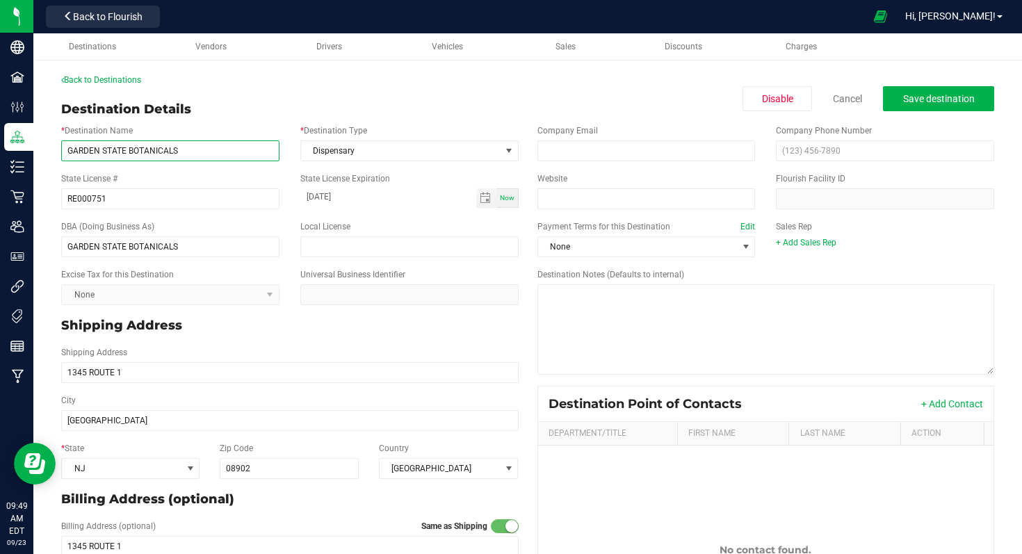
drag, startPoint x: 186, startPoint y: 147, endPoint x: 161, endPoint y: 147, distance: 25.7
click at [161, 147] on input "GARDEN STATE BOTANICALS" at bounding box center [170, 150] width 218 height 21
click at [66, 150] on input "GARDEN STATE BOTANICALS" at bounding box center [170, 150] width 218 height 21
type input "NJ Leaf - [GEOGRAPHIC_DATA] (GARDEN STATE BOTANICALS)"
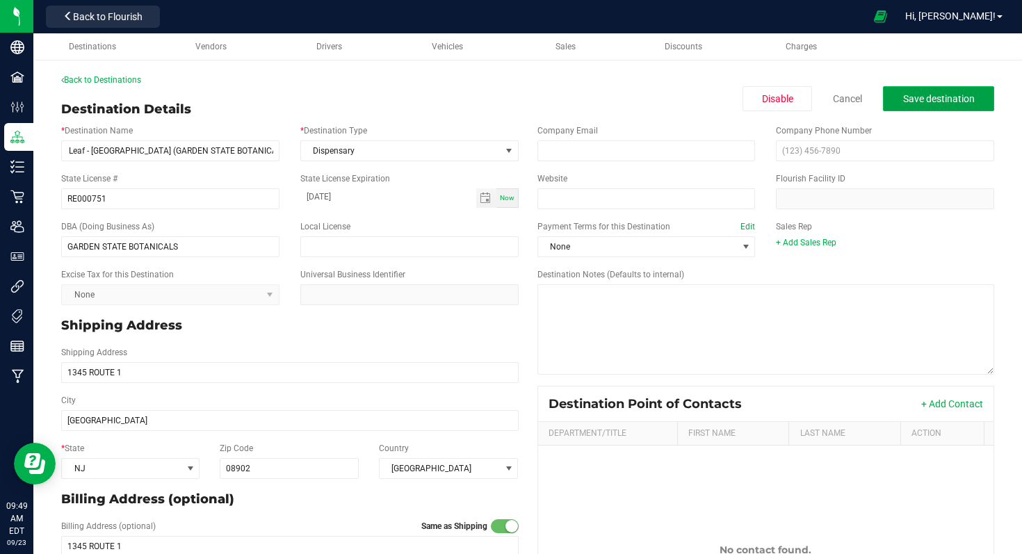
click at [915, 97] on span "Save destination" at bounding box center [939, 98] width 72 height 11
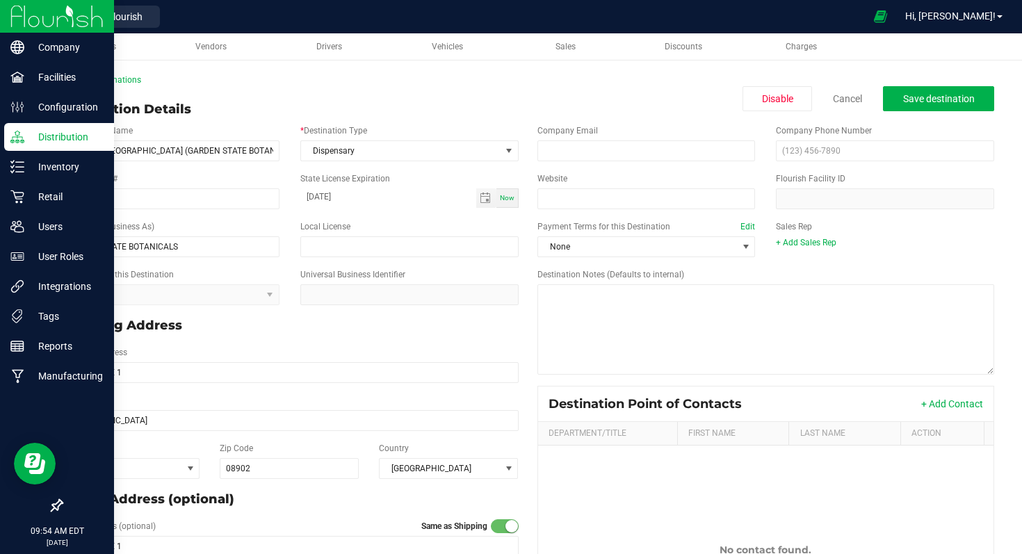
click at [14, 17] on img at bounding box center [56, 16] width 93 height 33
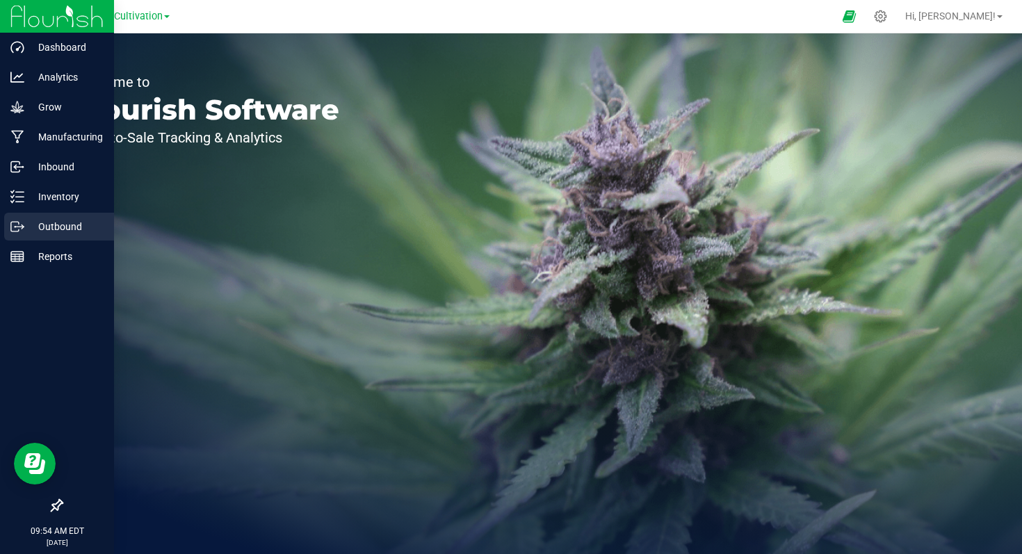
click at [52, 218] on p "Outbound" at bounding box center [65, 226] width 83 height 17
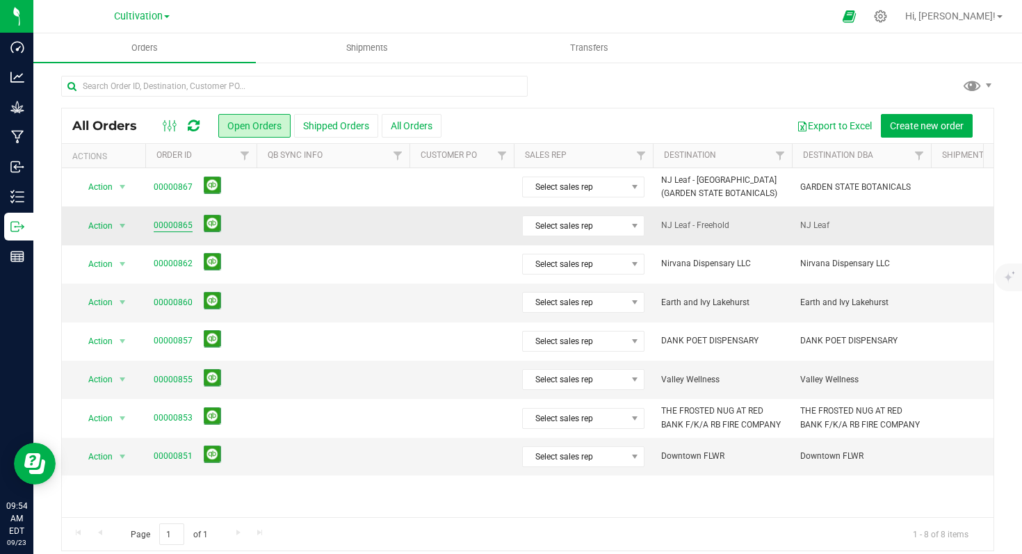
click at [177, 225] on link "00000865" at bounding box center [173, 225] width 39 height 13
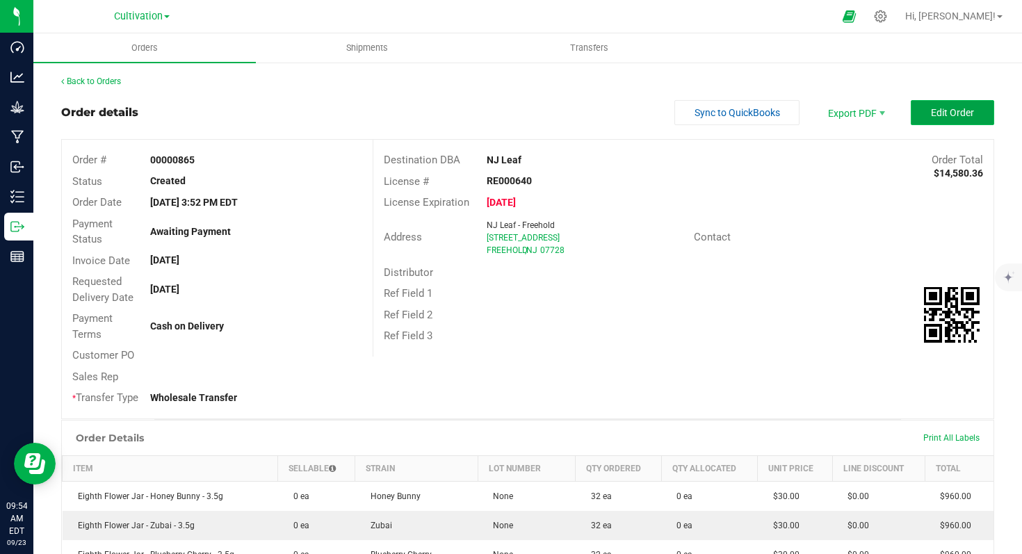
click at [911, 110] on button "Edit Order" at bounding box center [952, 112] width 83 height 25
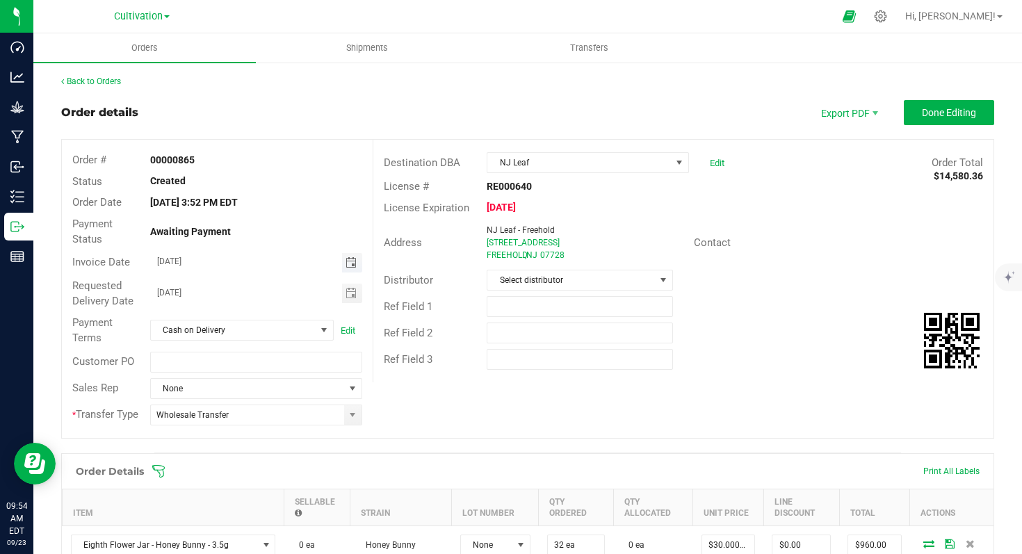
click at [348, 265] on span "Toggle calendar" at bounding box center [350, 262] width 11 height 11
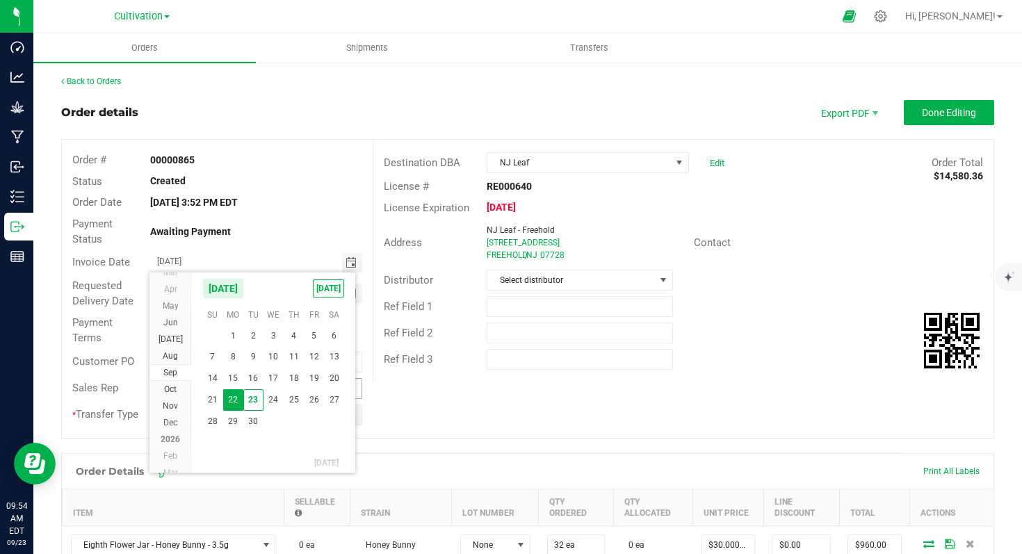
click at [272, 400] on span "24" at bounding box center [273, 400] width 20 height 22
type input "[DATE]"
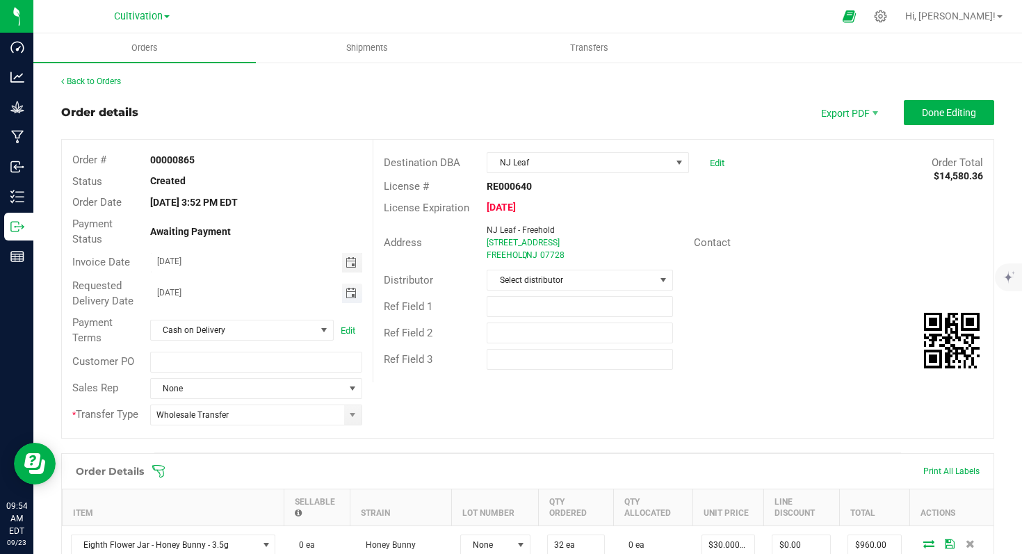
click at [348, 295] on span "Toggle calendar" at bounding box center [350, 293] width 11 height 11
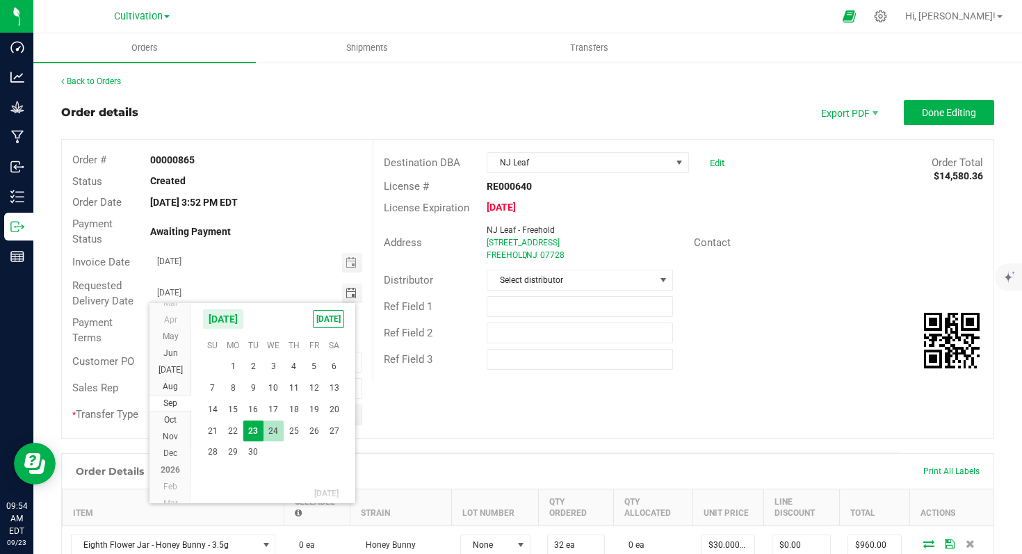
click at [271, 426] on span "24" at bounding box center [273, 432] width 20 height 22
type input "[DATE]"
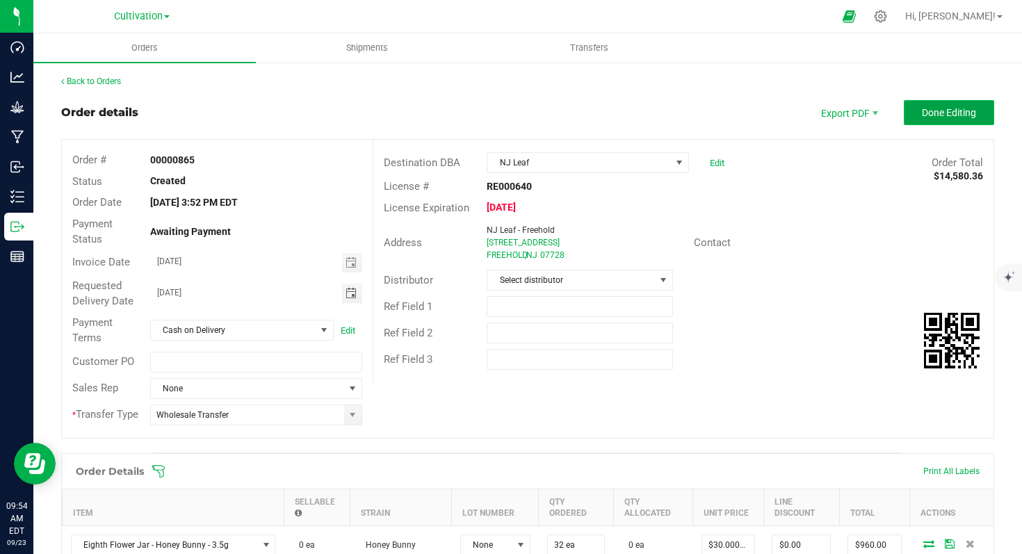
click at [931, 113] on span "Done Editing" at bounding box center [949, 112] width 54 height 11
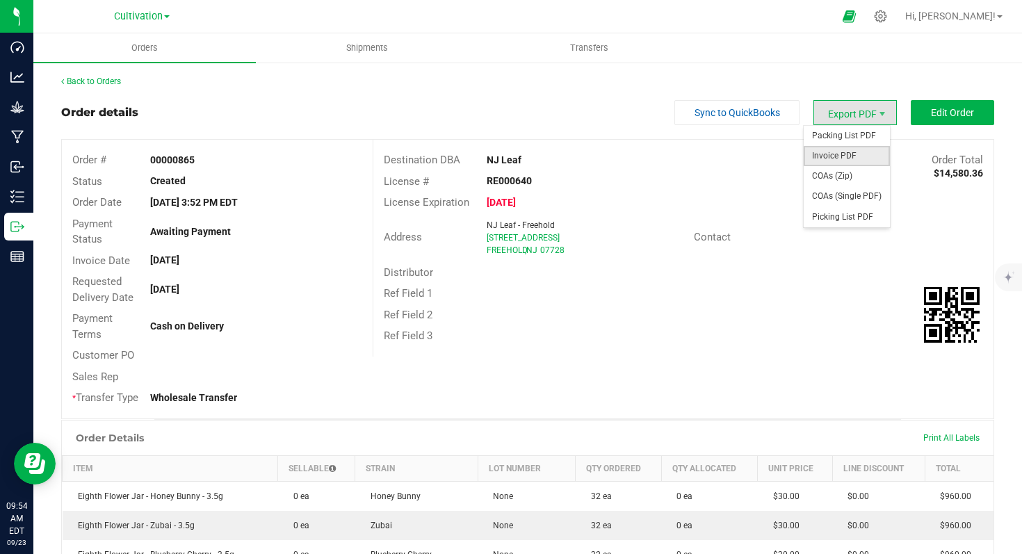
click at [840, 158] on span "Invoice PDF" at bounding box center [846, 156] width 86 height 20
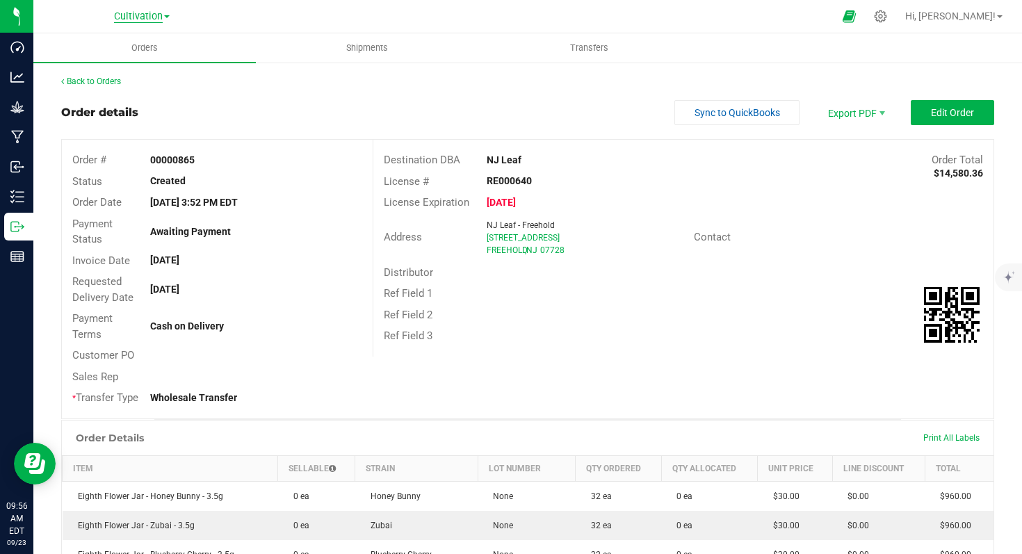
click at [149, 14] on span "Cultivation" at bounding box center [138, 16] width 49 height 13
click at [139, 70] on link "Manufacturing" at bounding box center [141, 67] width 203 height 19
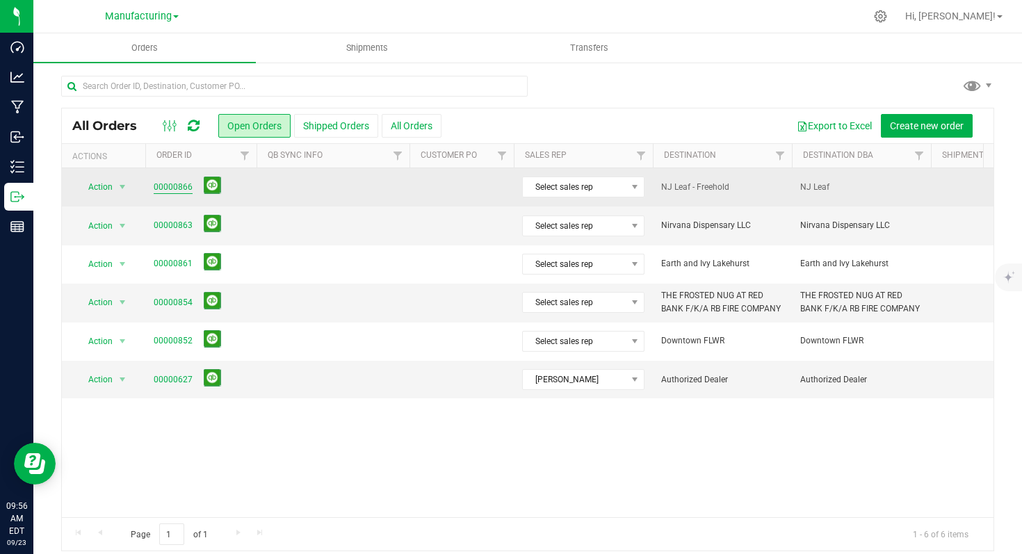
click at [179, 187] on link "00000866" at bounding box center [173, 187] width 39 height 13
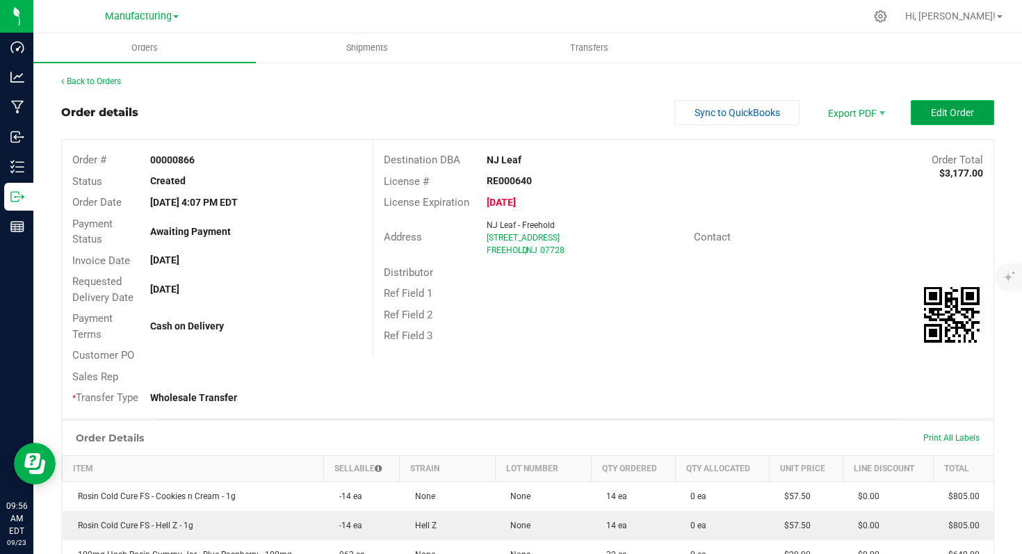
click at [917, 113] on button "Edit Order" at bounding box center [952, 112] width 83 height 25
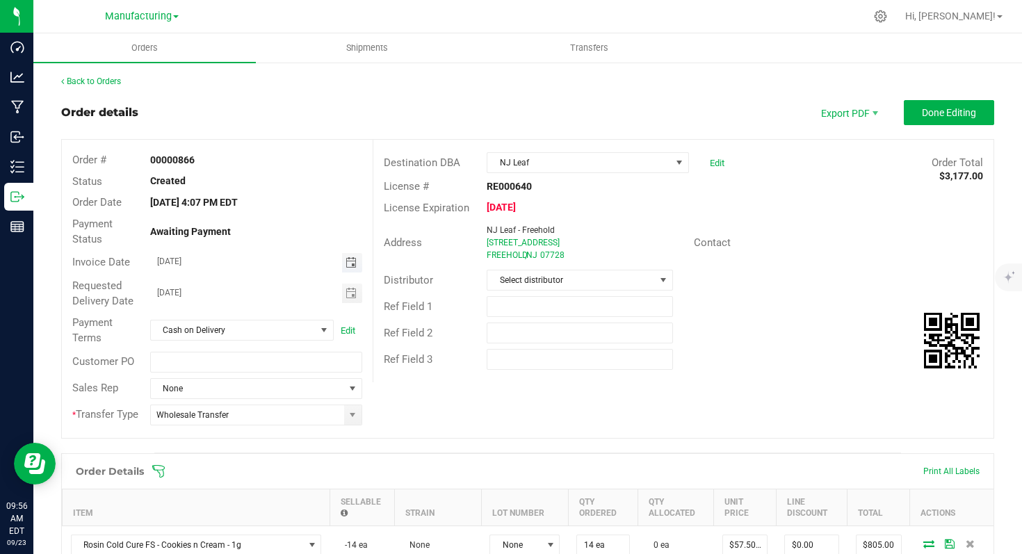
click at [351, 265] on span "Toggle calendar" at bounding box center [350, 262] width 11 height 11
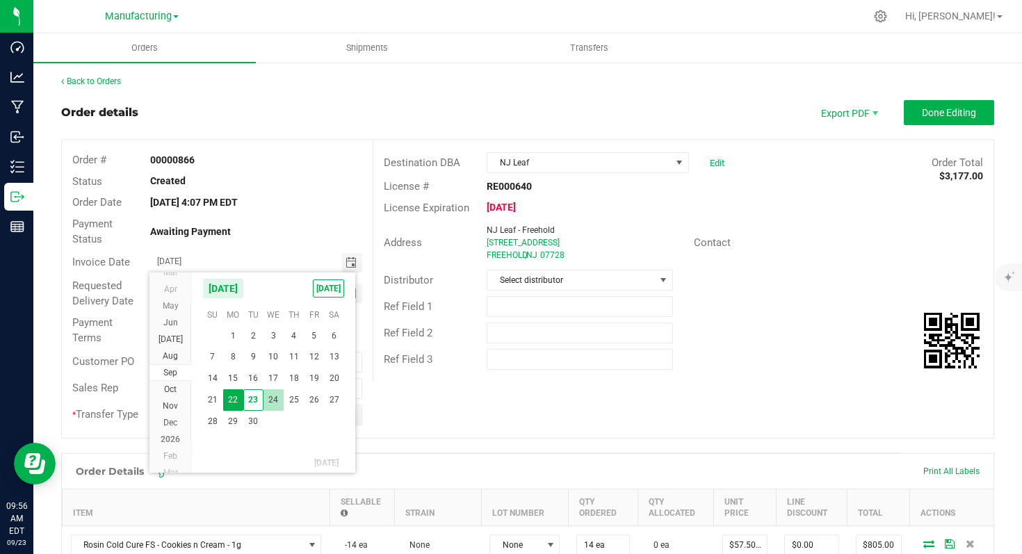
click at [266, 397] on span "24" at bounding box center [273, 400] width 20 height 22
type input "[DATE]"
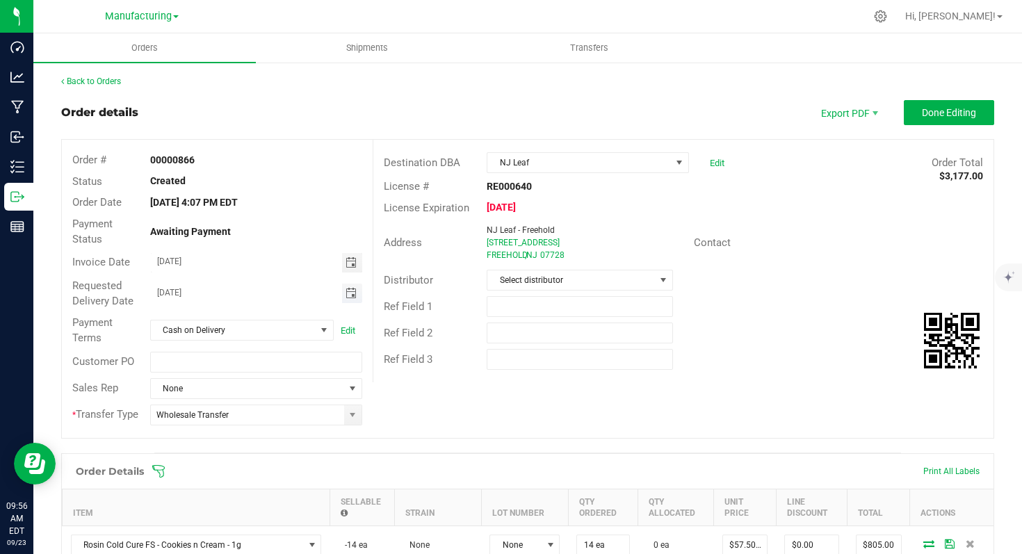
click at [347, 293] on span "Toggle calendar" at bounding box center [350, 293] width 11 height 11
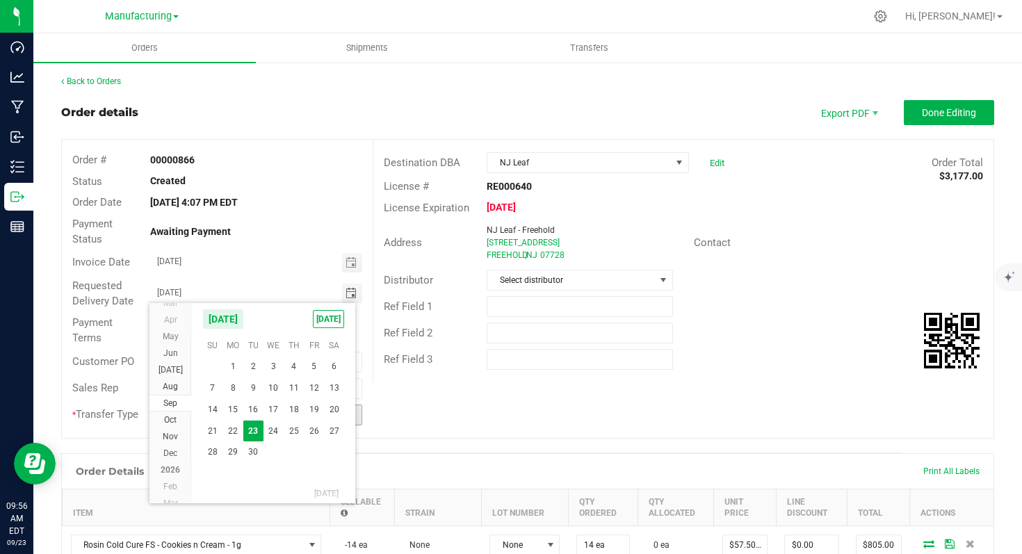
click at [270, 428] on span "24" at bounding box center [273, 432] width 20 height 22
type input "[DATE]"
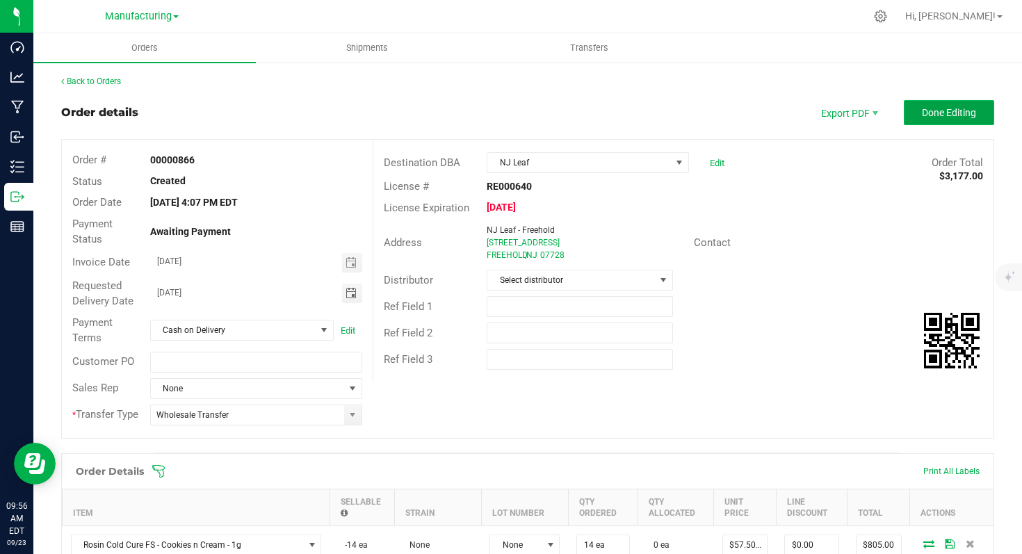
click at [936, 115] on span "Done Editing" at bounding box center [949, 112] width 54 height 11
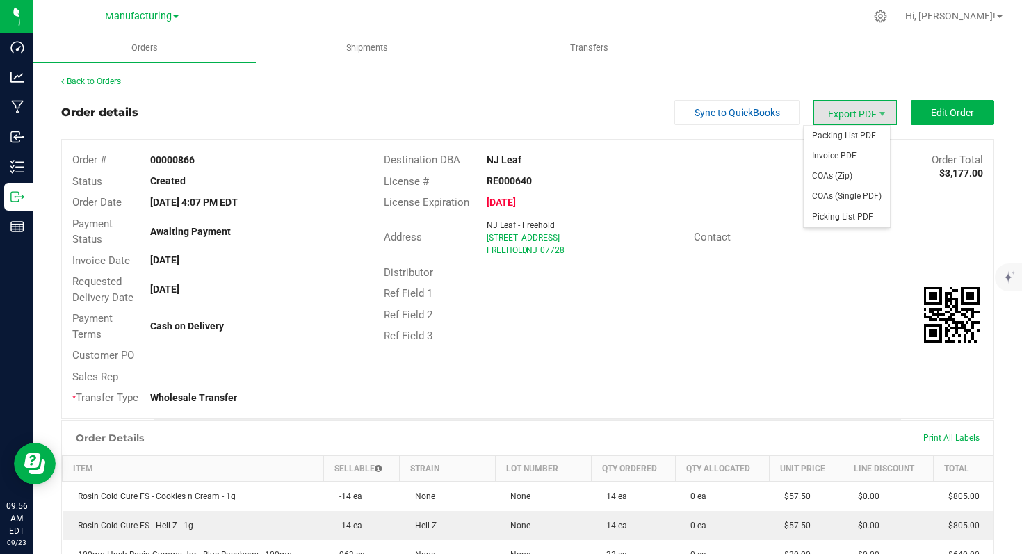
drag, startPoint x: 852, startPoint y: 115, endPoint x: 845, endPoint y: 120, distance: 8.5
click at [851, 115] on span "Export PDF" at bounding box center [854, 112] width 83 height 25
click at [849, 163] on span "Invoice PDF" at bounding box center [846, 156] width 86 height 20
